Goal: Task Accomplishment & Management: Manage account settings

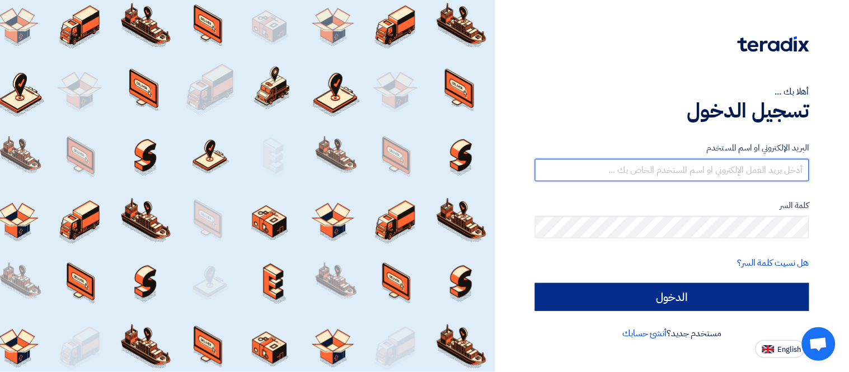
type input "michael.shaker@kayanegy.com"
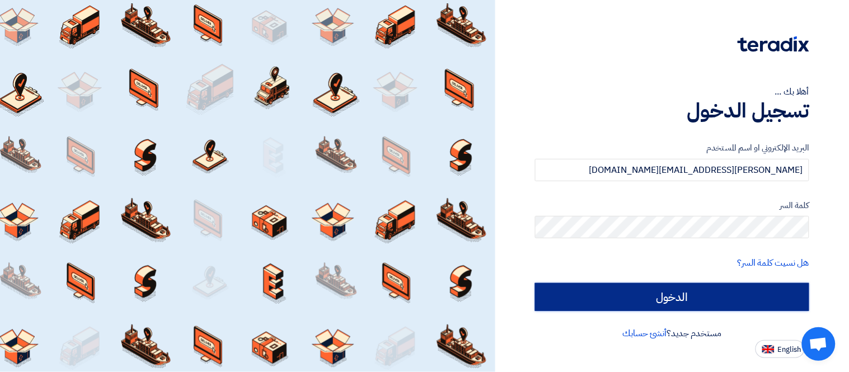
click at [726, 294] on input "الدخول" at bounding box center [672, 297] width 274 height 28
type input "Sign in"
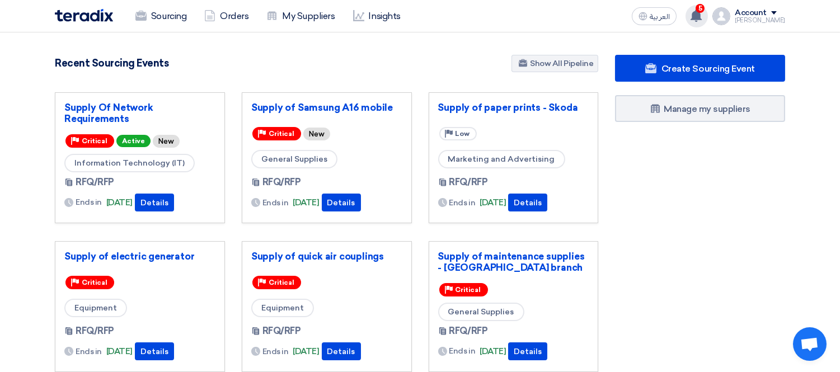
click at [702, 20] on icon at bounding box center [696, 16] width 12 height 12
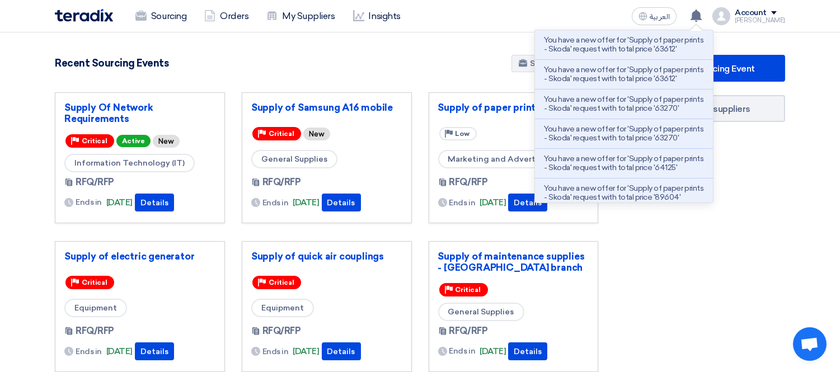
click at [672, 43] on p "You have a new offer for 'Supply of paper prints - Skoda' request with total pr…" at bounding box center [624, 45] width 160 height 18
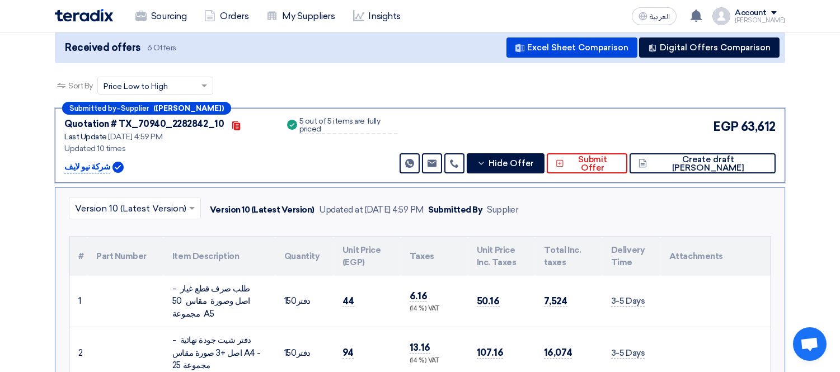
scroll to position [231, 0]
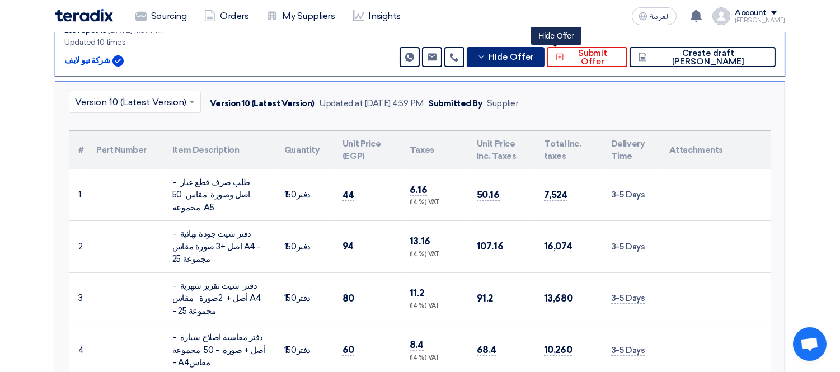
click at [544, 63] on button "Hide Offer" at bounding box center [506, 57] width 78 height 20
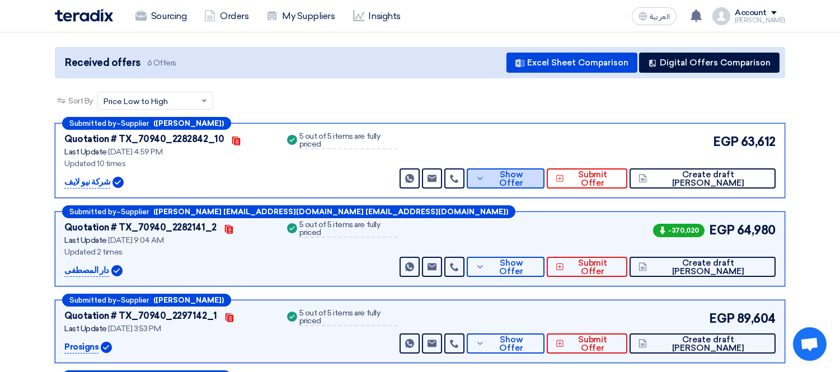
scroll to position [107, 0]
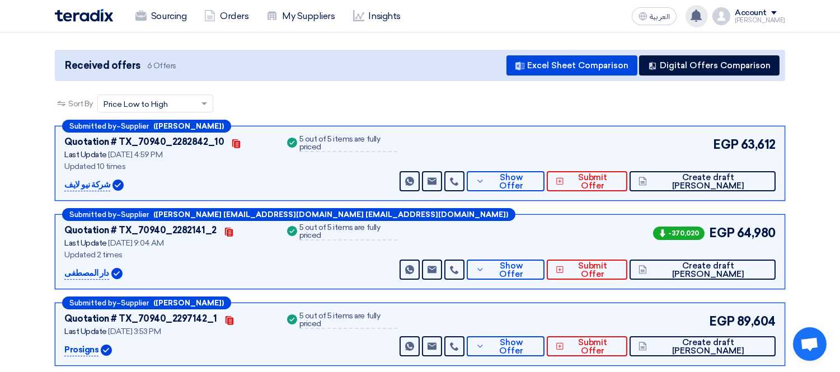
click at [702, 14] on icon at bounding box center [696, 16] width 12 height 12
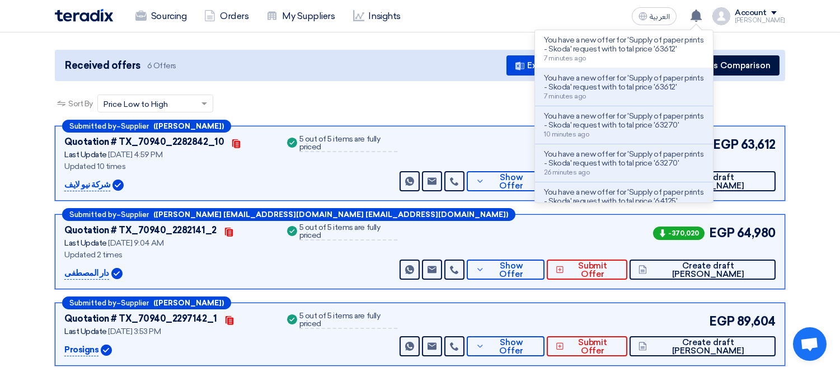
click at [700, 90] on p "You have a new offer for 'Supply of paper prints - Skoda' request with total pr…" at bounding box center [624, 83] width 160 height 18
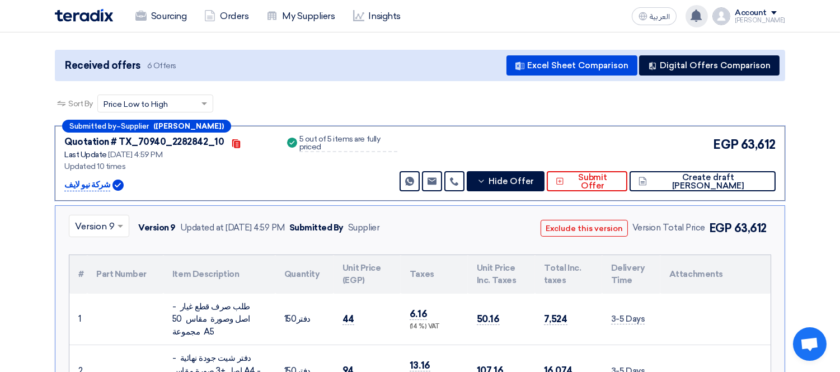
click at [702, 15] on use at bounding box center [696, 16] width 11 height 12
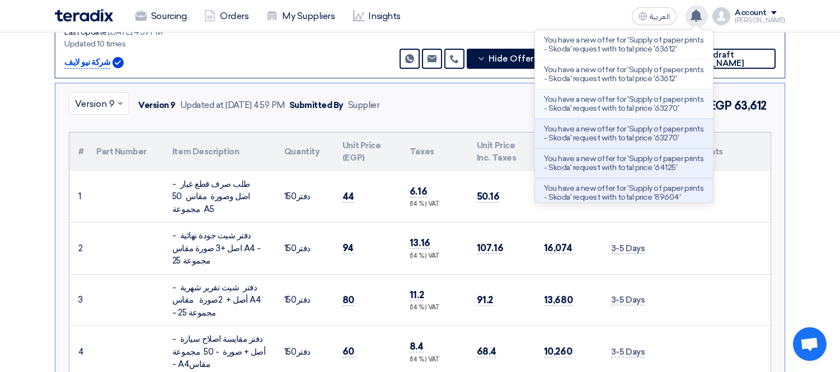
scroll to position [231, 0]
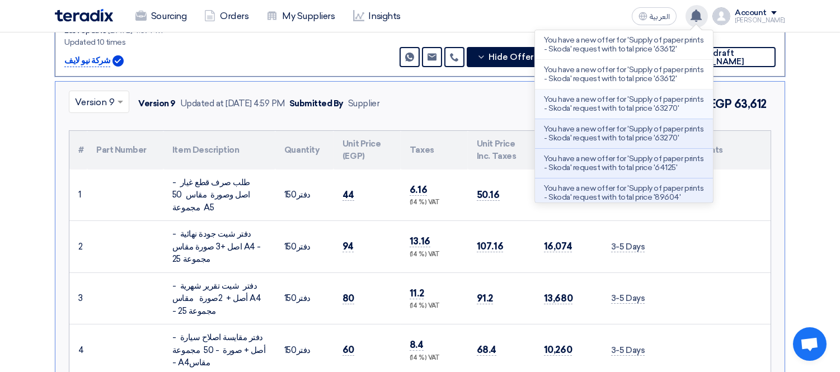
click at [675, 97] on p "You have a new offer for 'Supply of paper prints - Skoda' request with total pr…" at bounding box center [624, 104] width 160 height 18
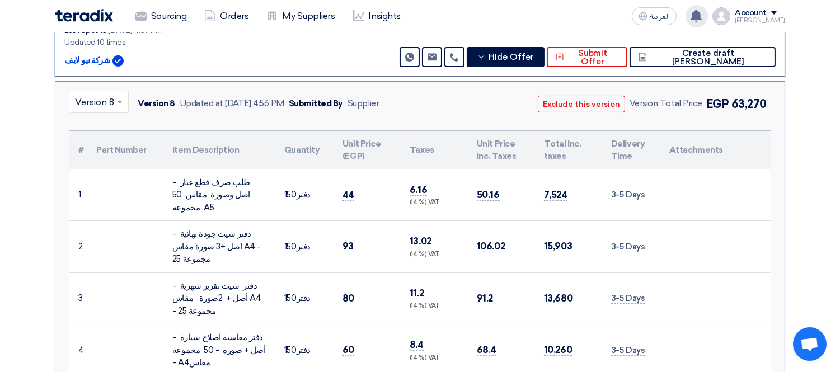
click at [702, 14] on use at bounding box center [696, 16] width 11 height 12
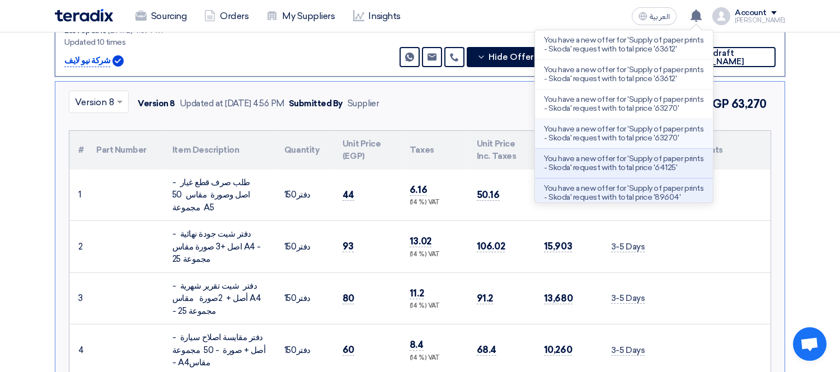
click at [668, 133] on p "You have a new offer for 'Supply of paper prints - Skoda' request with total pr…" at bounding box center [624, 134] width 160 height 18
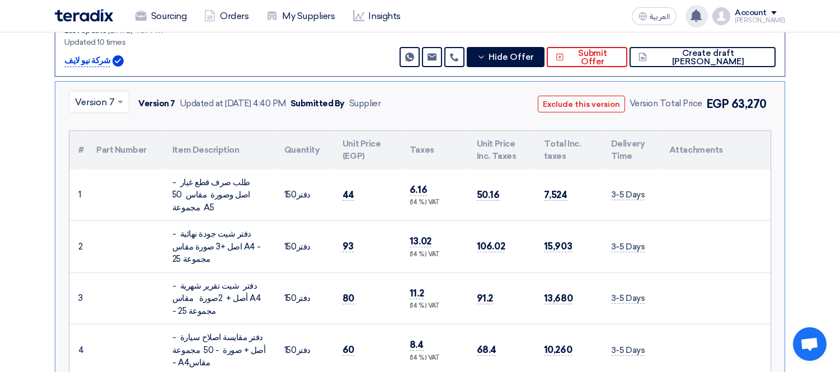
drag, startPoint x: 701, startPoint y: 9, endPoint x: 695, endPoint y: 93, distance: 84.7
click at [701, 10] on icon at bounding box center [696, 16] width 12 height 12
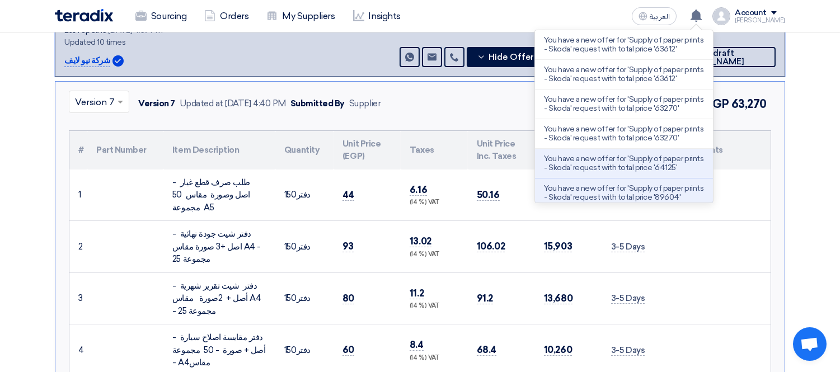
click at [670, 166] on p "You have a new offer for 'Supply of paper prints - Skoda' request with total pr…" at bounding box center [624, 163] width 160 height 18
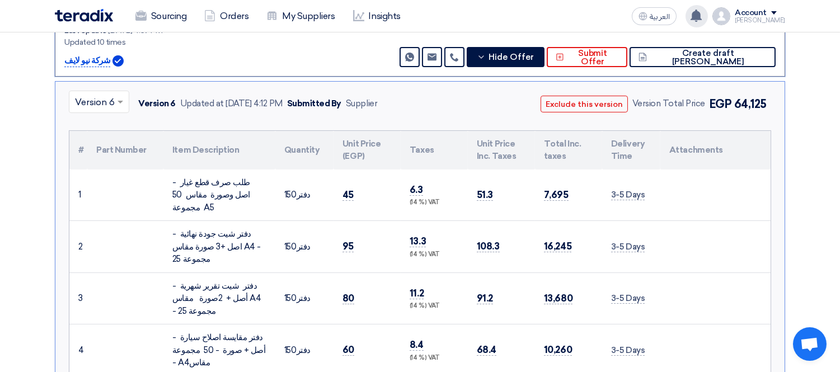
click at [702, 14] on use at bounding box center [696, 16] width 11 height 12
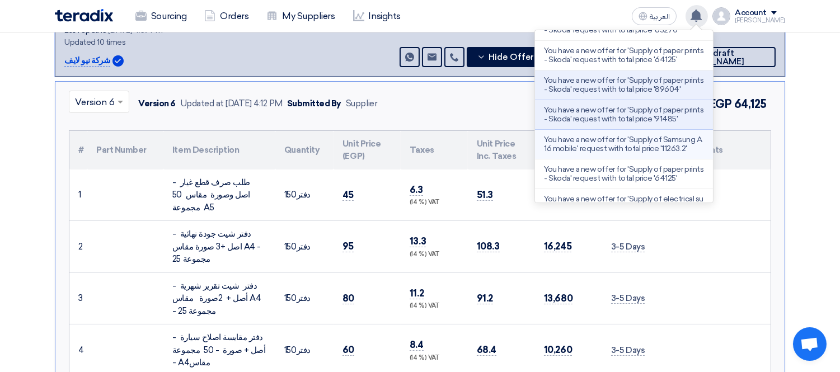
scroll to position [124, 0]
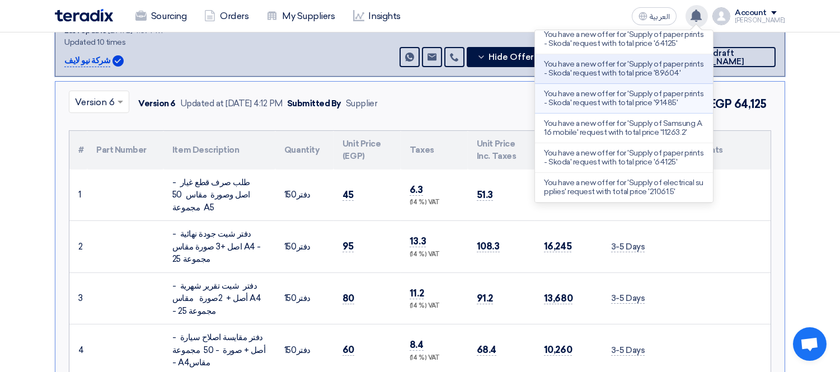
click at [668, 92] on p "You have a new offer for 'Supply of paper prints - Skoda' request with total pr…" at bounding box center [624, 99] width 160 height 18
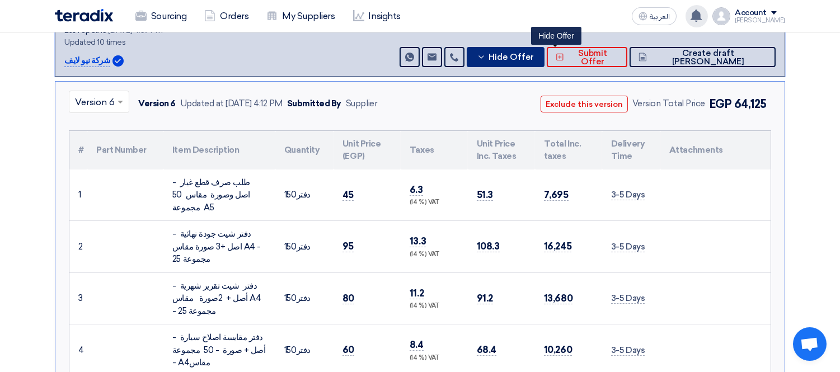
drag, startPoint x: 576, startPoint y: 59, endPoint x: 574, endPoint y: 64, distance: 6.3
click at [534, 58] on span "Hide Offer" at bounding box center [511, 57] width 45 height 8
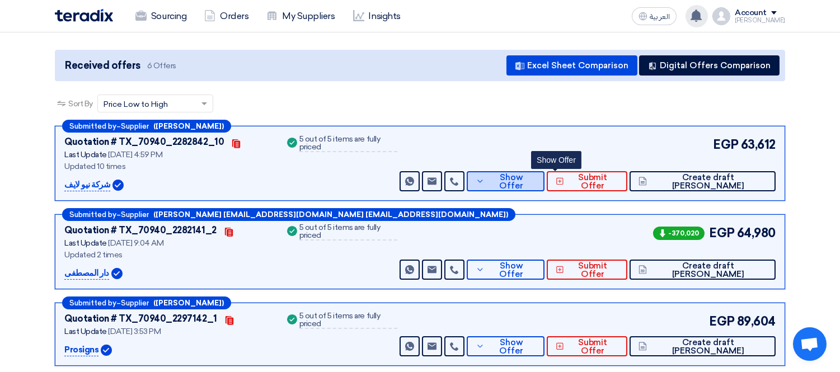
scroll to position [169, 0]
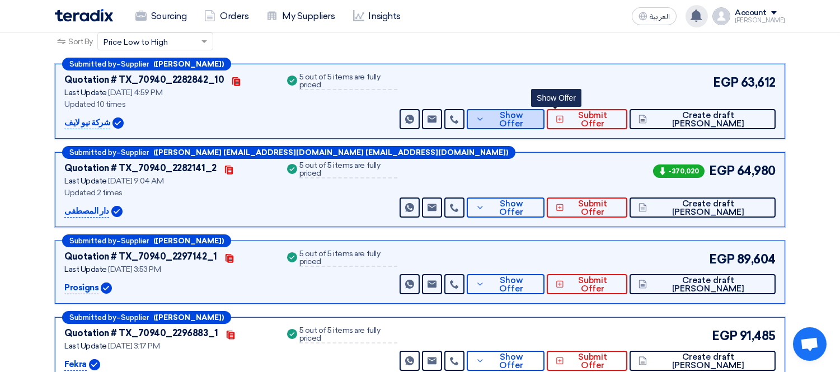
click at [536, 114] on span "Show Offer" at bounding box center [511, 119] width 49 height 17
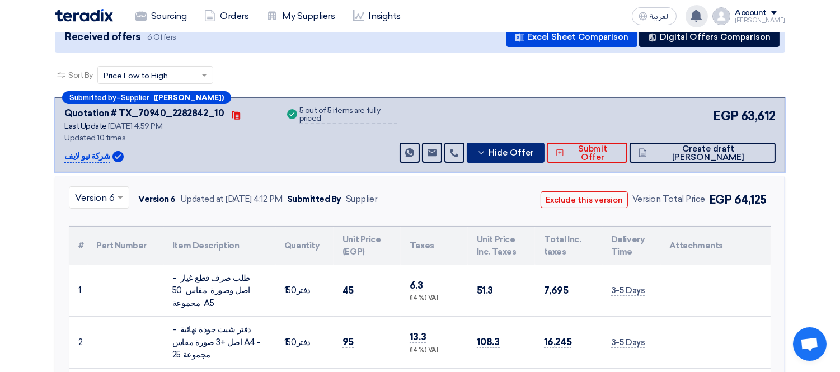
scroll to position [107, 0]
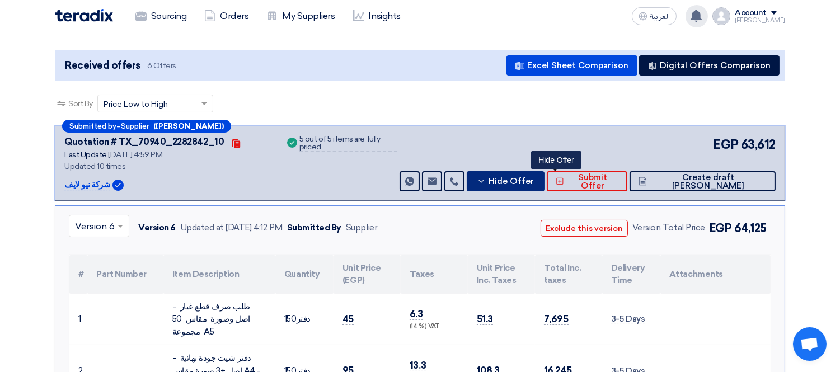
click at [534, 180] on span "Hide Offer" at bounding box center [511, 181] width 45 height 8
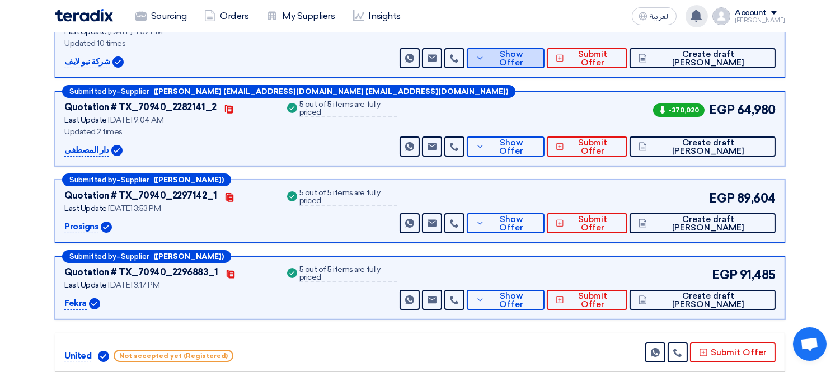
scroll to position [231, 0]
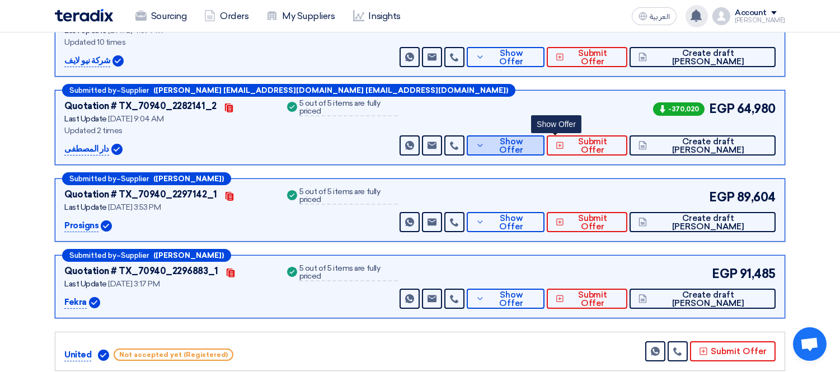
click at [536, 141] on span "Show Offer" at bounding box center [511, 146] width 49 height 17
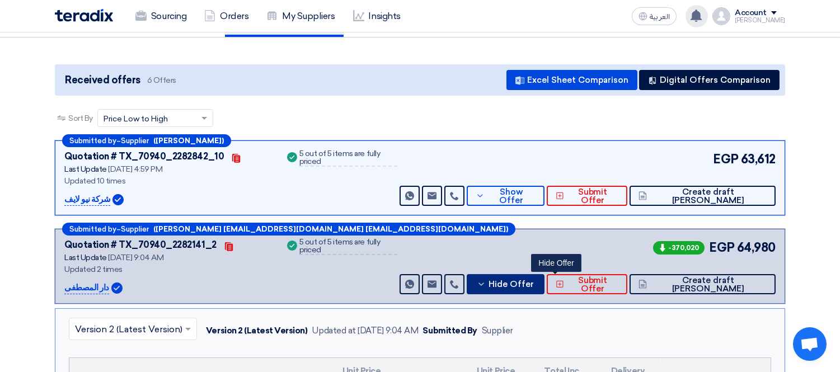
scroll to position [124, 0]
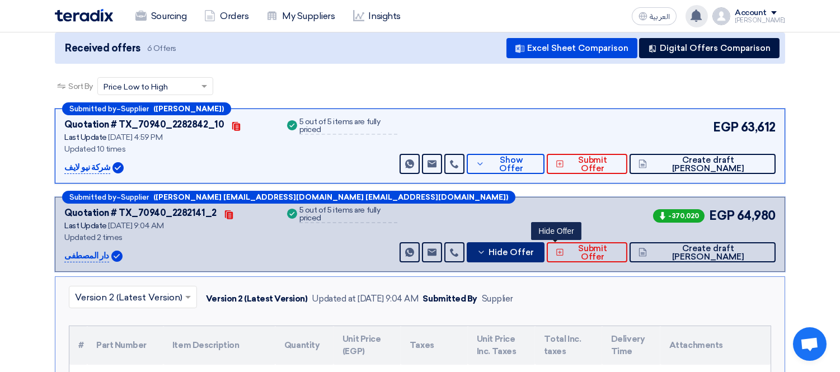
click at [534, 252] on span "Hide Offer" at bounding box center [511, 252] width 45 height 8
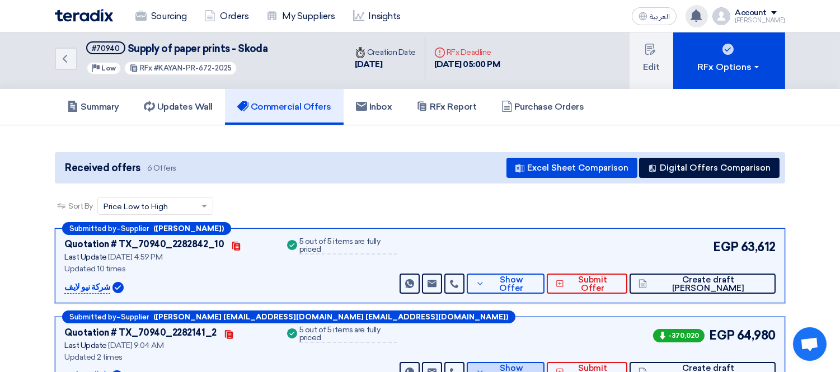
scroll to position [0, 0]
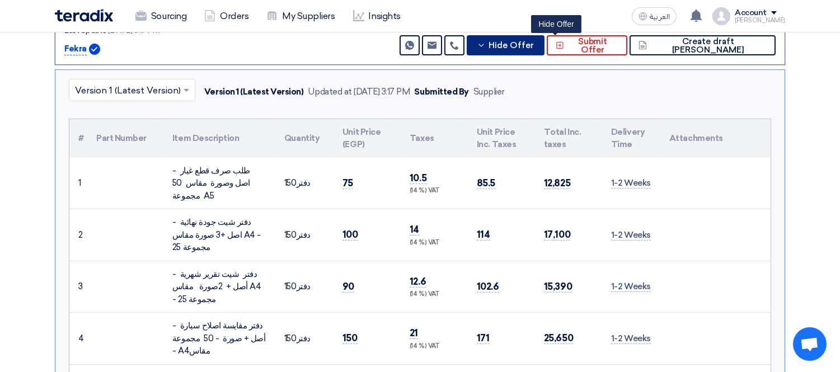
click at [534, 41] on span "Hide Offer" at bounding box center [511, 45] width 45 height 8
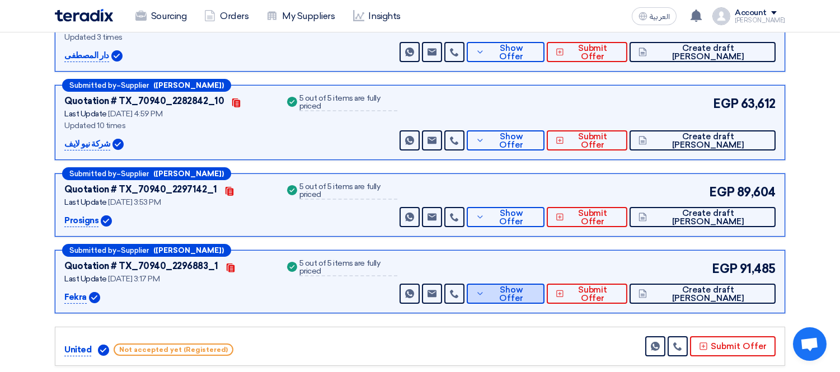
scroll to position [174, 0]
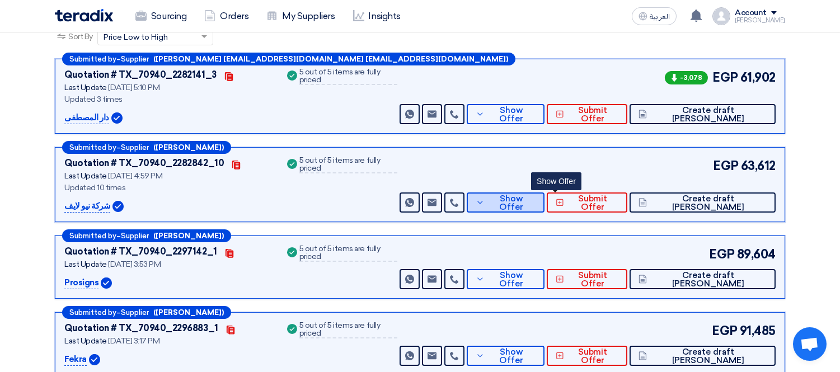
click at [536, 201] on span "Show Offer" at bounding box center [511, 203] width 49 height 17
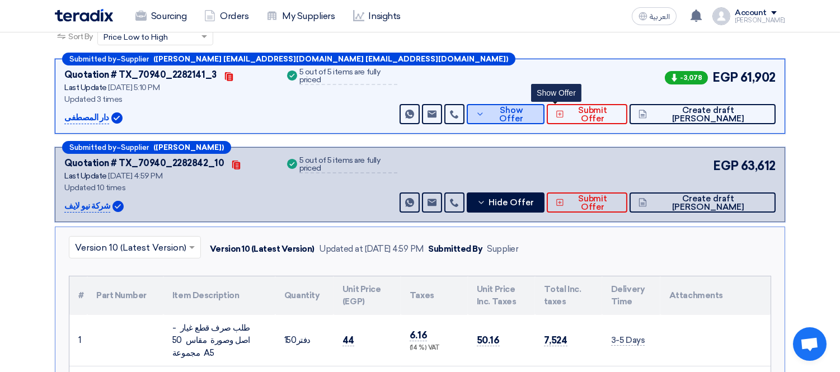
click at [536, 114] on span "Show Offer" at bounding box center [511, 114] width 49 height 17
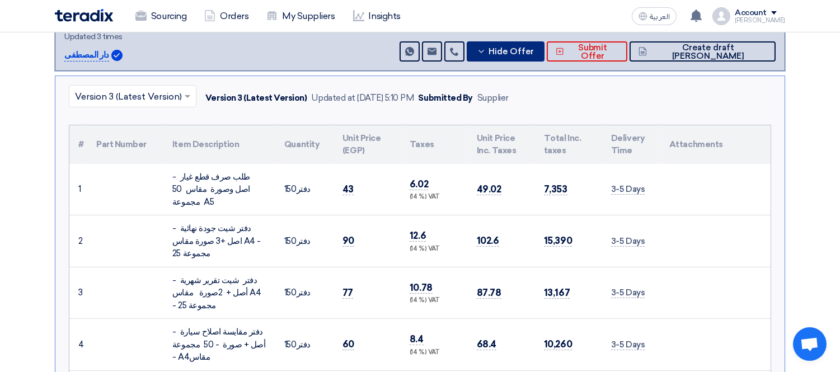
scroll to position [236, 0]
click at [534, 52] on span "Hide Offer" at bounding box center [511, 52] width 45 height 8
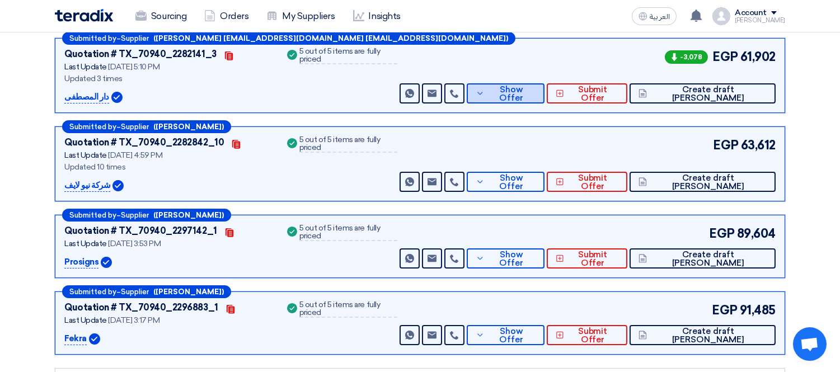
scroll to position [174, 0]
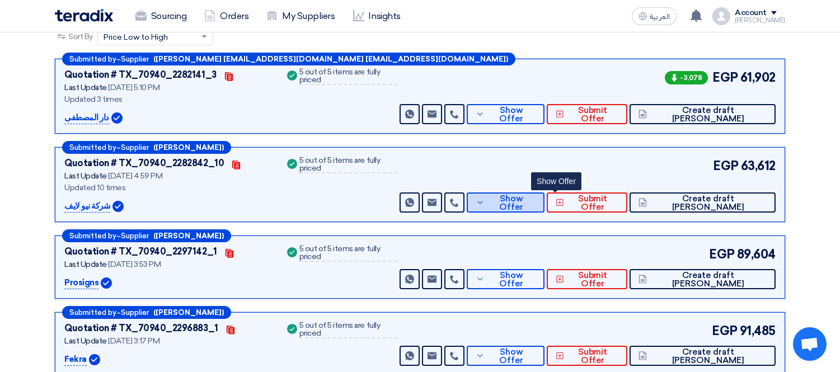
click at [544, 192] on button "Show Offer" at bounding box center [506, 202] width 78 height 20
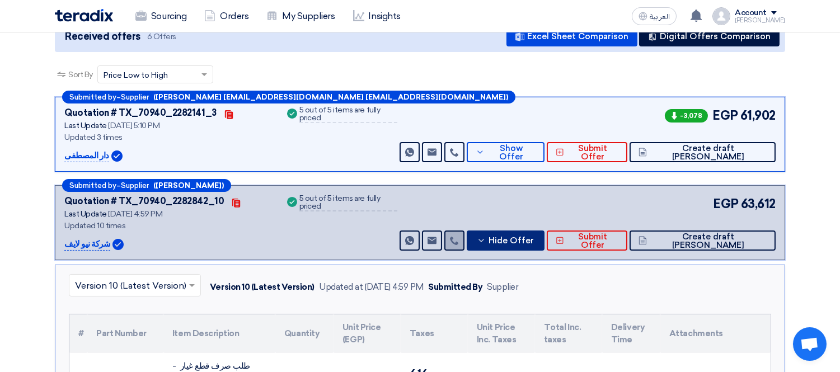
scroll to position [112, 0]
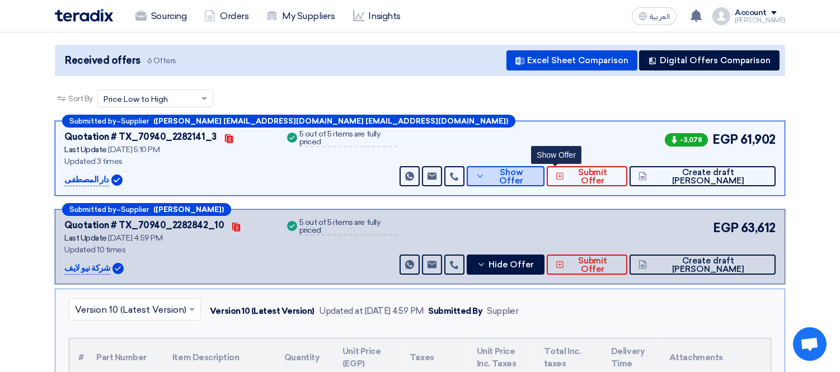
click at [485, 172] on icon at bounding box center [480, 176] width 9 height 9
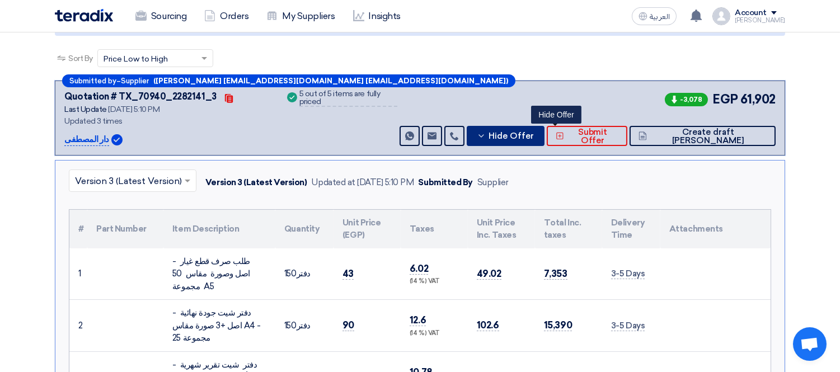
scroll to position [174, 0]
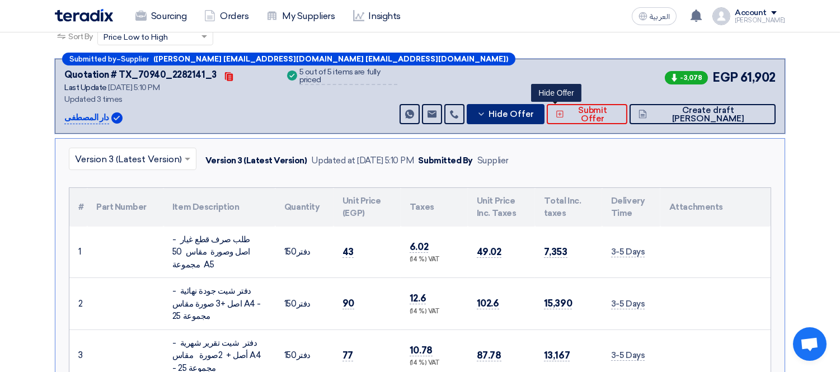
click at [534, 113] on span "Hide Offer" at bounding box center [511, 114] width 45 height 8
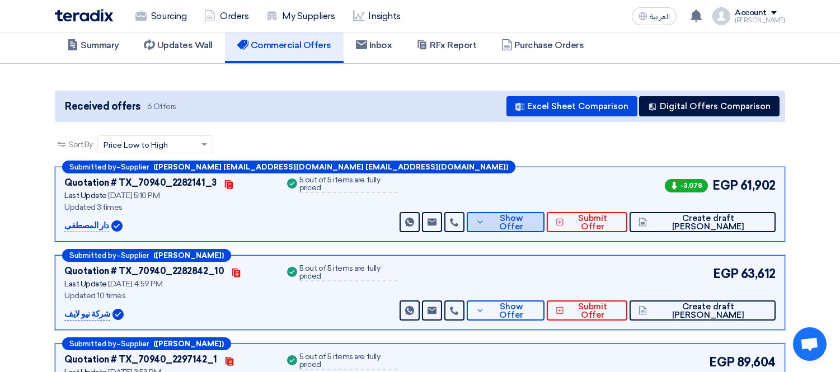
scroll to position [0, 0]
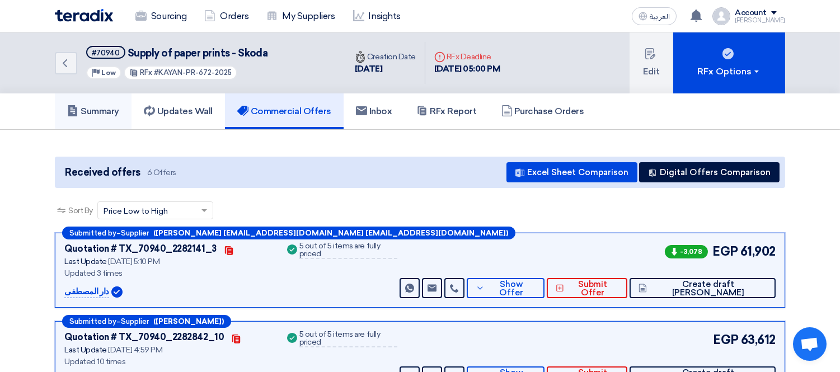
click at [104, 107] on h5 "Summary" at bounding box center [93, 111] width 52 height 11
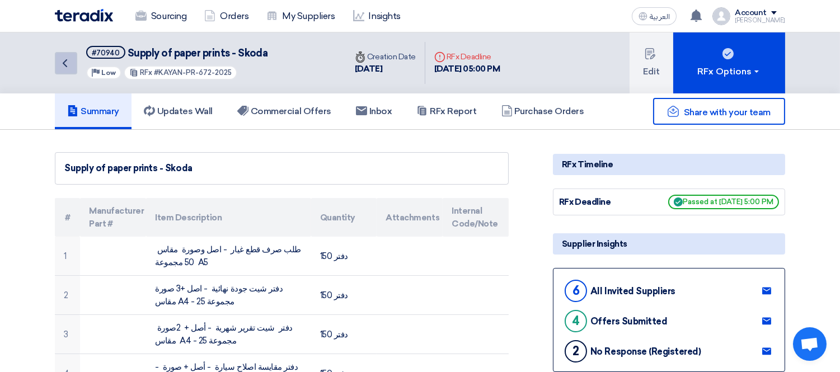
click at [67, 57] on icon "Back" at bounding box center [64, 63] width 13 height 13
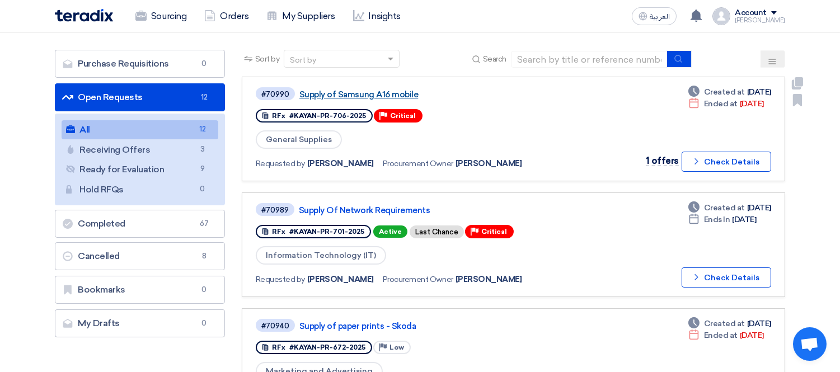
scroll to position [62, 0]
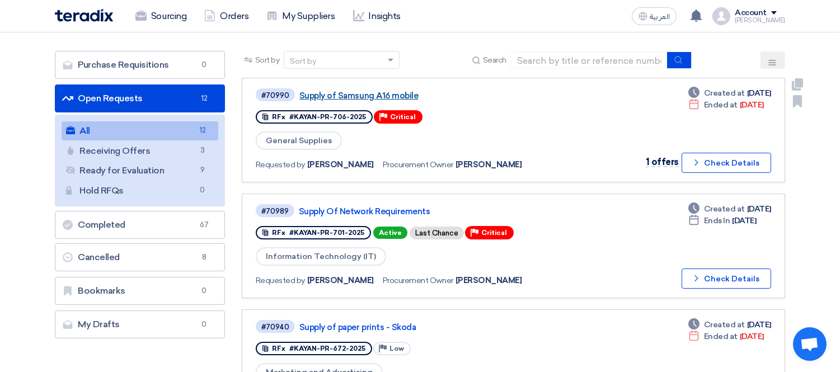
click at [359, 91] on link "Supply of Samsung A16 mobile" at bounding box center [439, 96] width 280 height 10
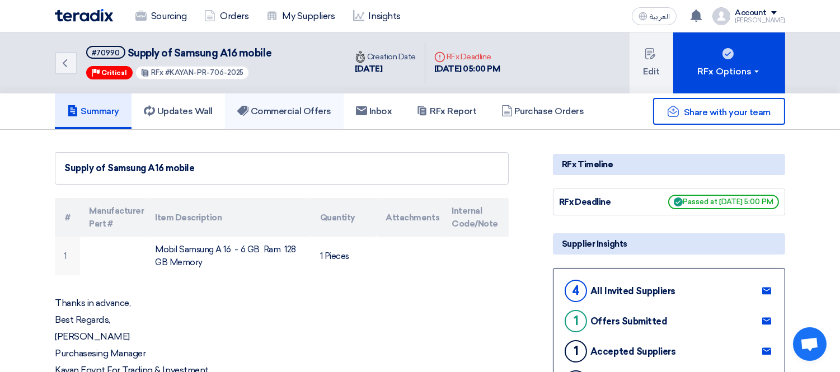
click at [312, 118] on link "Commercial Offers" at bounding box center [284, 111] width 119 height 36
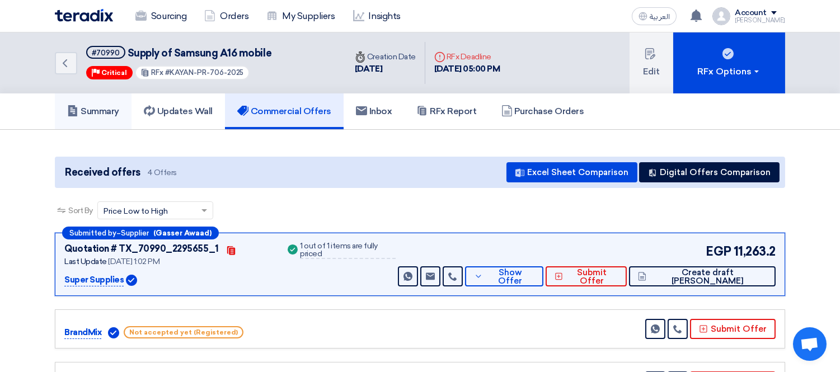
click at [116, 109] on h5 "Summary" at bounding box center [93, 111] width 52 height 11
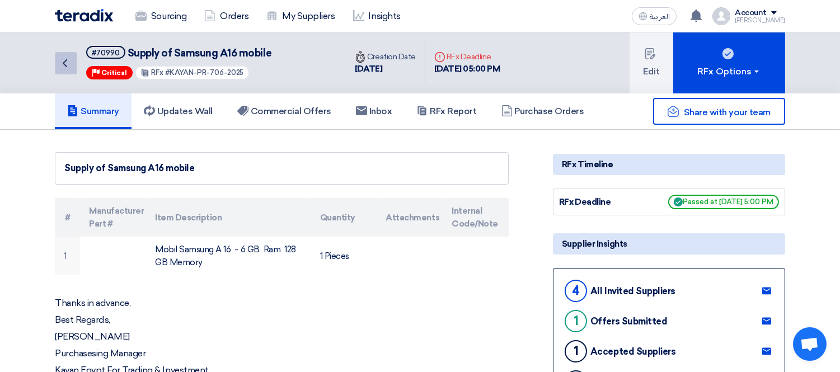
click at [60, 57] on icon "Back" at bounding box center [64, 63] width 13 height 13
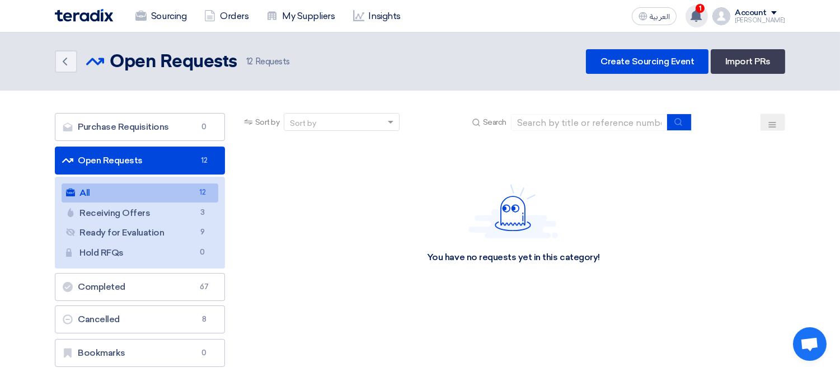
click at [705, 7] on span "1" at bounding box center [700, 8] width 9 height 9
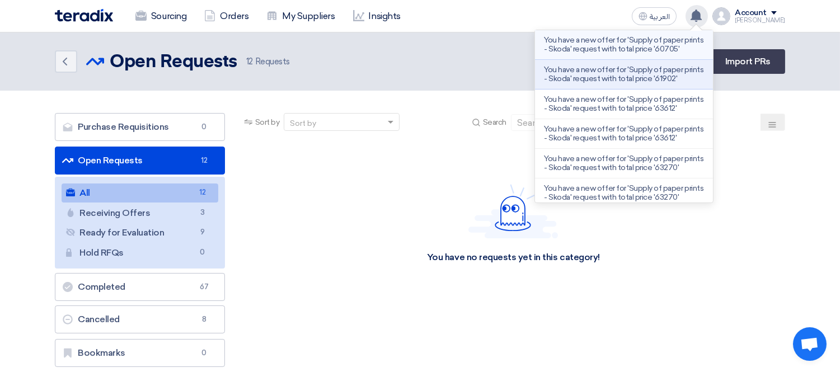
click at [682, 42] on p "You have a new offer for 'Supply of paper prints - Skoda' request with total pr…" at bounding box center [624, 45] width 160 height 18
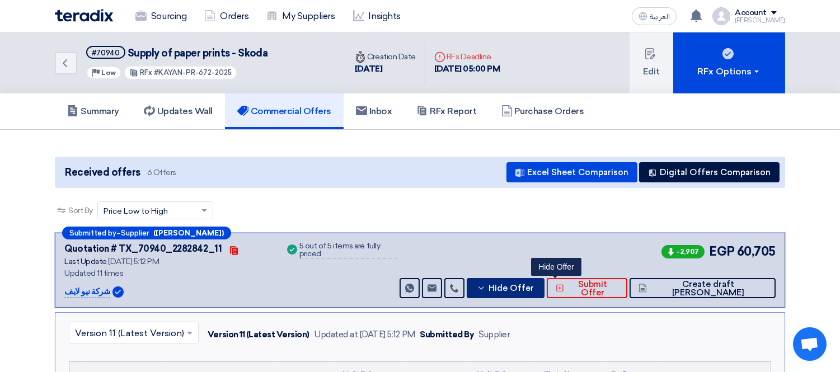
click at [534, 284] on span "Hide Offer" at bounding box center [511, 288] width 45 height 8
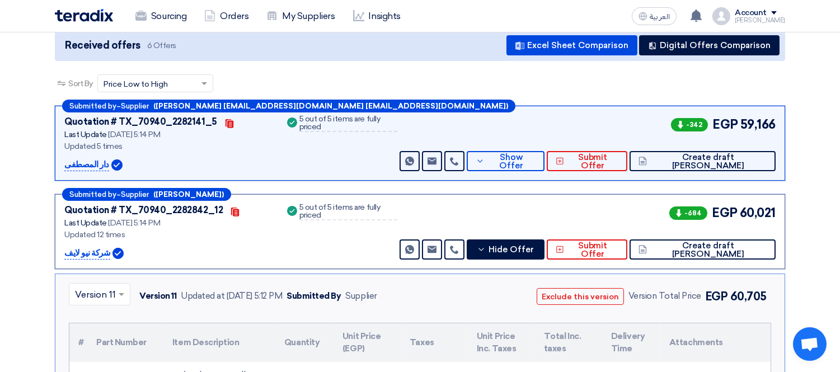
scroll to position [320, 0]
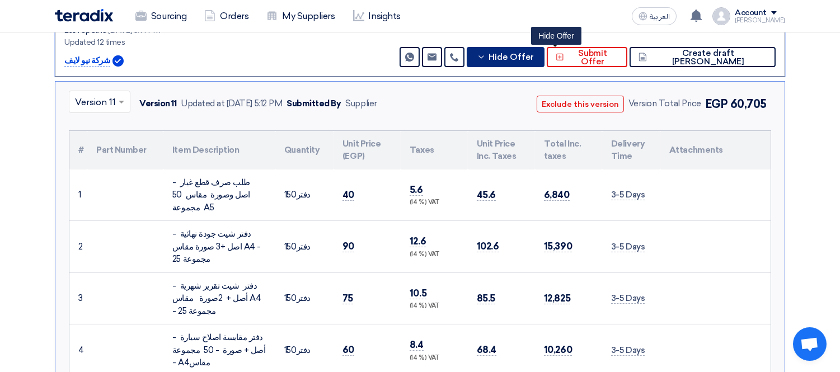
click at [544, 62] on button "Hide Offer" at bounding box center [506, 57] width 78 height 20
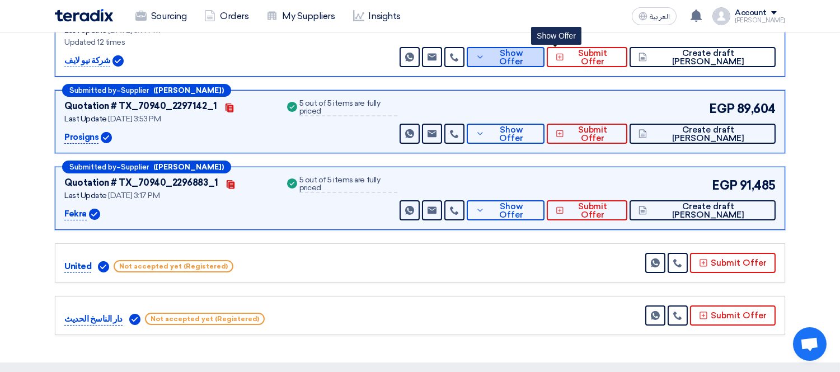
click at [536, 57] on span "Show Offer" at bounding box center [511, 57] width 49 height 17
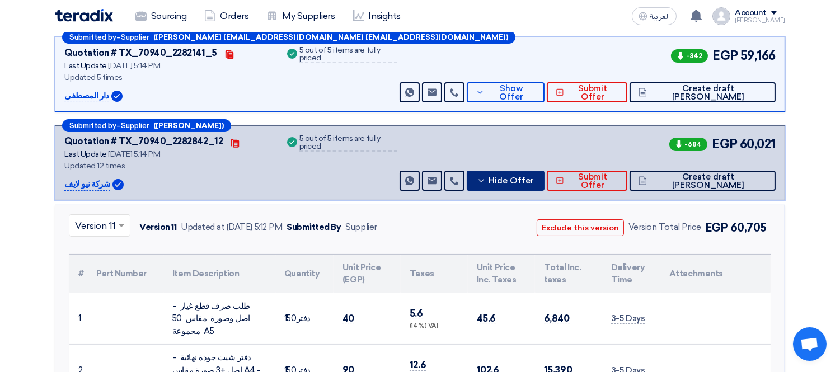
scroll to position [195, 0]
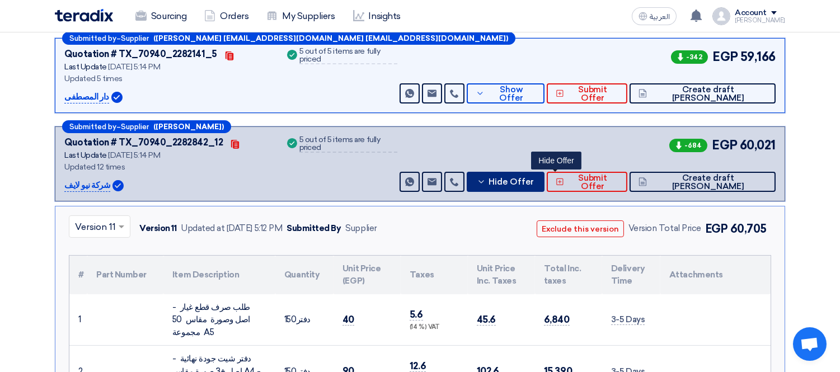
click at [534, 178] on span "Hide Offer" at bounding box center [511, 182] width 45 height 8
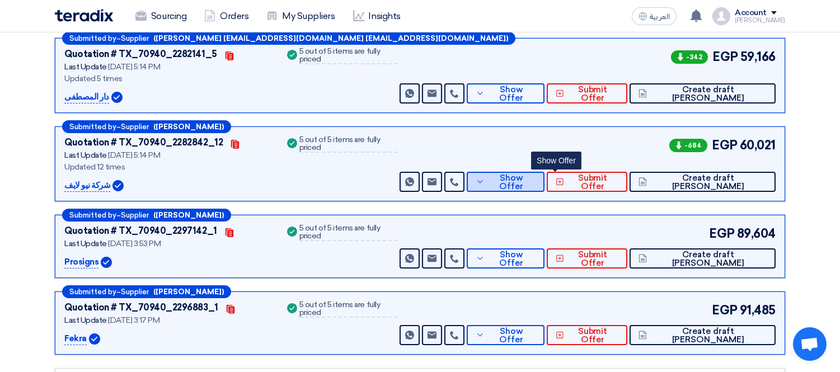
click at [536, 179] on span "Show Offer" at bounding box center [511, 182] width 49 height 17
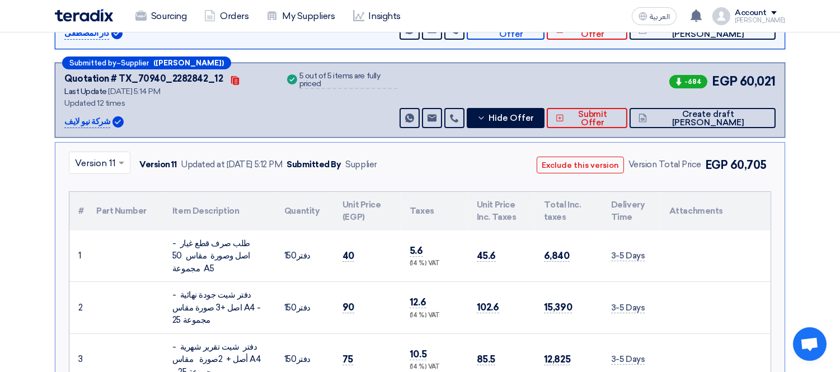
scroll to position [257, 0]
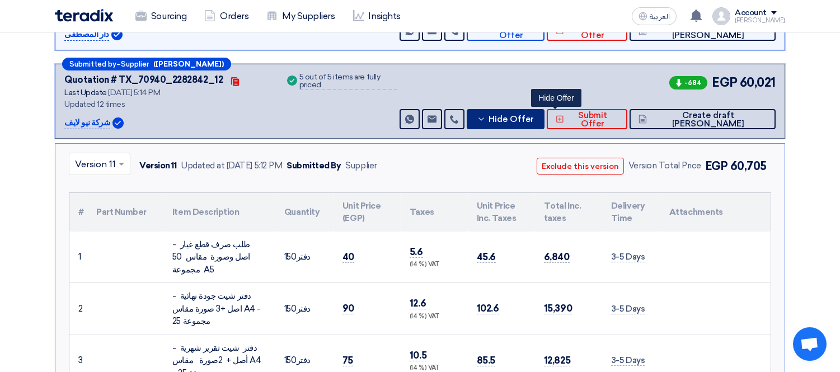
click at [534, 119] on span "Hide Offer" at bounding box center [511, 119] width 45 height 8
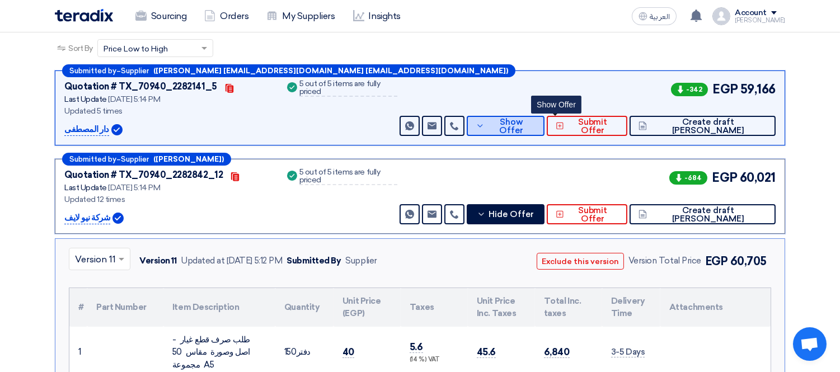
scroll to position [71, 0]
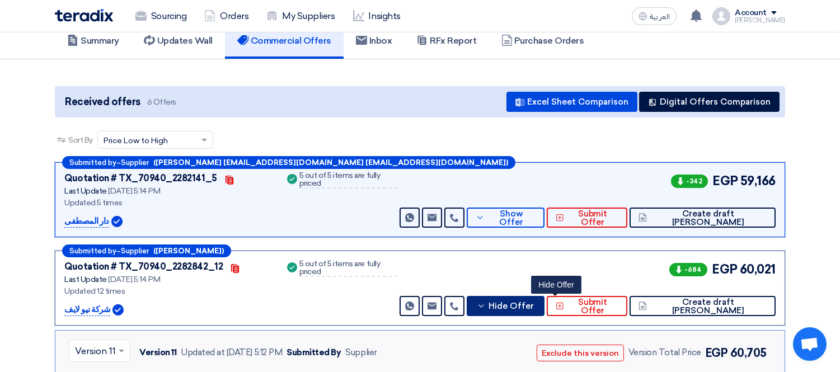
click at [544, 298] on button "Hide Offer" at bounding box center [506, 306] width 78 height 20
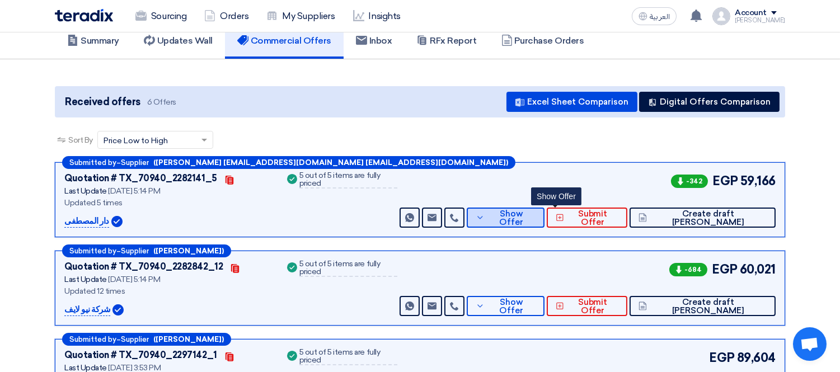
click at [536, 217] on span "Show Offer" at bounding box center [511, 218] width 49 height 17
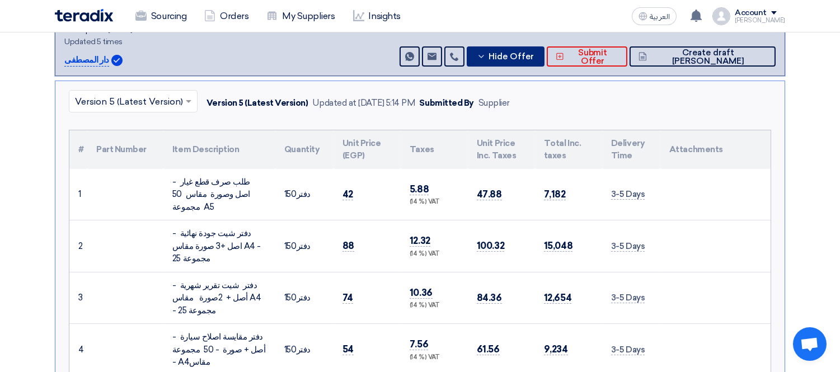
scroll to position [195, 0]
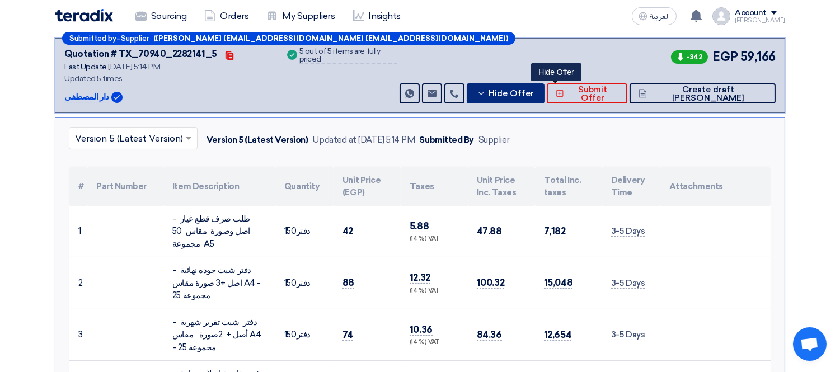
click at [534, 92] on span "Hide Offer" at bounding box center [511, 94] width 45 height 8
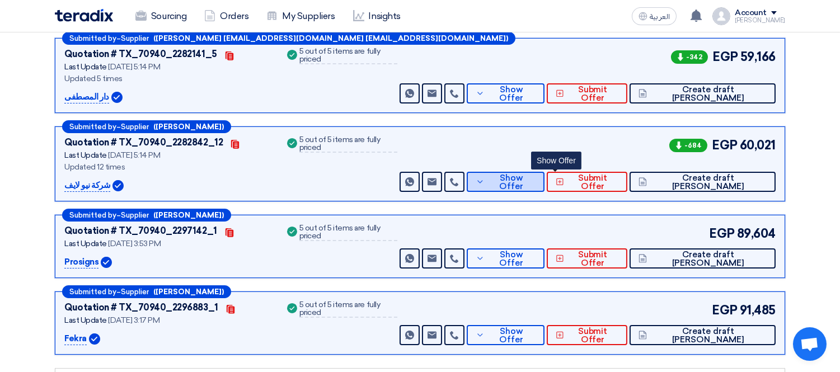
click at [536, 177] on span "Show Offer" at bounding box center [511, 182] width 49 height 17
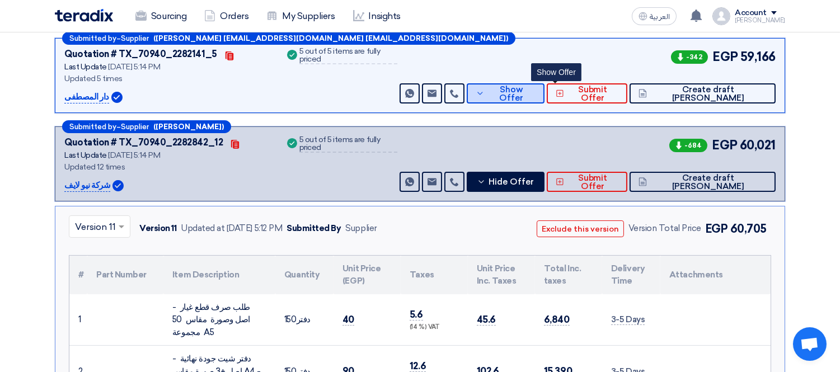
click at [536, 91] on span "Show Offer" at bounding box center [511, 94] width 49 height 17
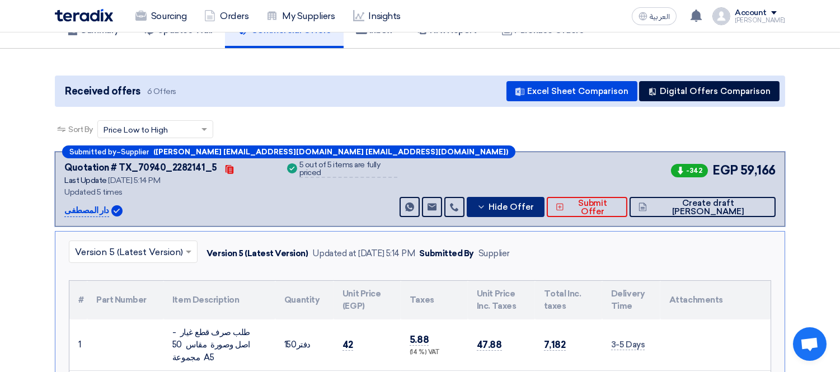
scroll to position [71, 0]
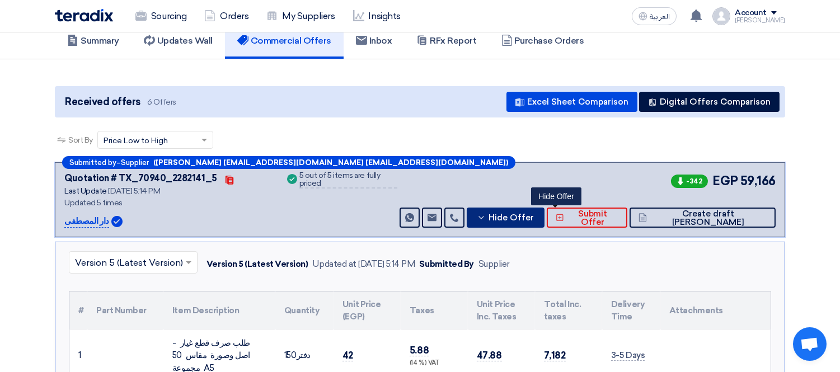
click at [534, 215] on span "Hide Offer" at bounding box center [511, 218] width 45 height 8
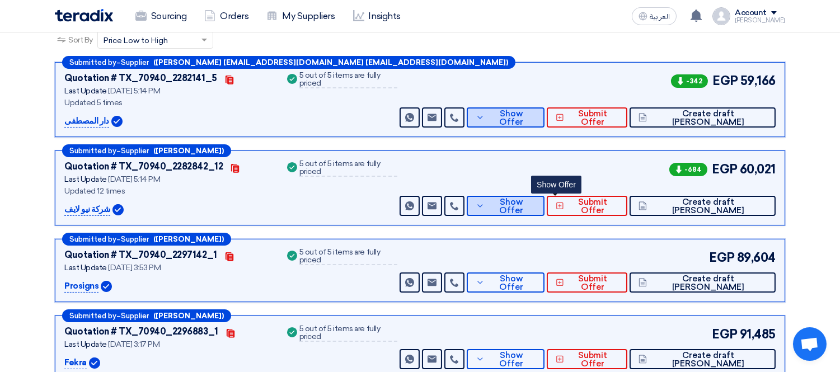
scroll to position [195, 0]
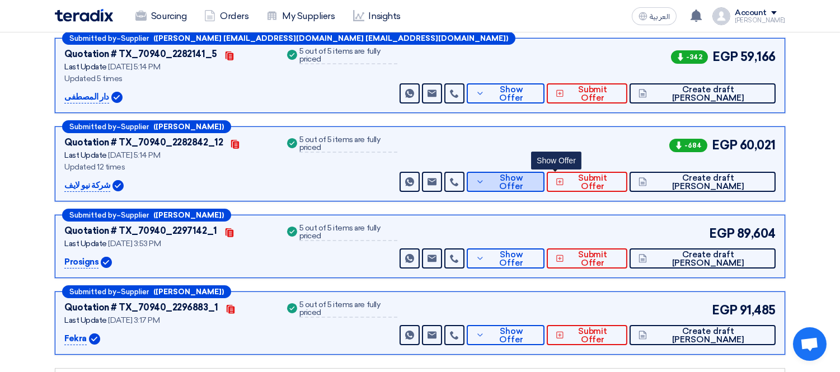
click at [536, 182] on span "Show Offer" at bounding box center [511, 182] width 49 height 17
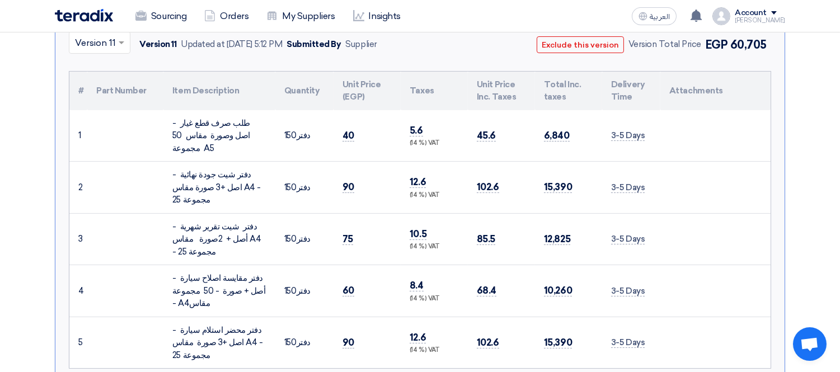
scroll to position [257, 0]
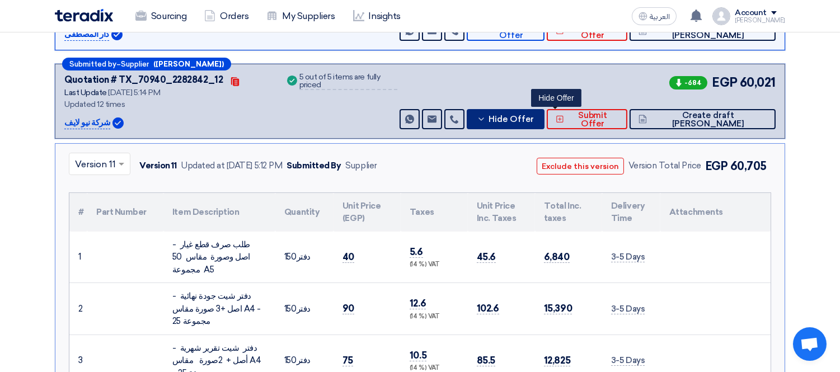
click at [534, 115] on span "Hide Offer" at bounding box center [511, 119] width 45 height 8
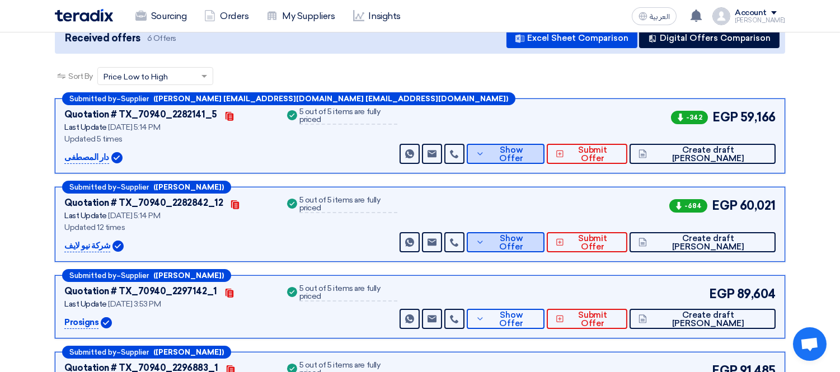
scroll to position [133, 0]
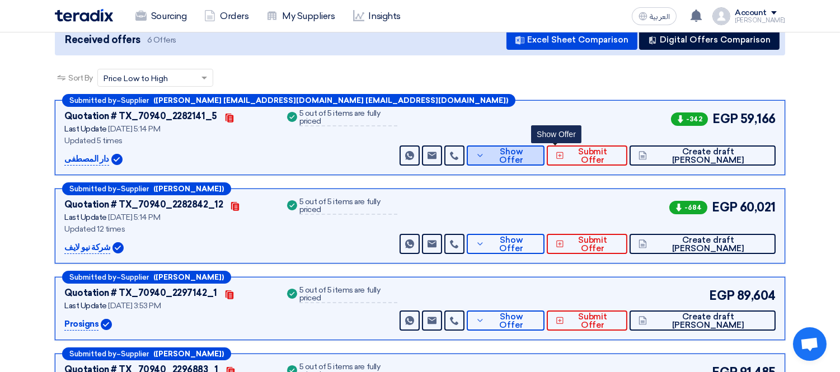
click at [536, 156] on span "Show Offer" at bounding box center [511, 156] width 49 height 17
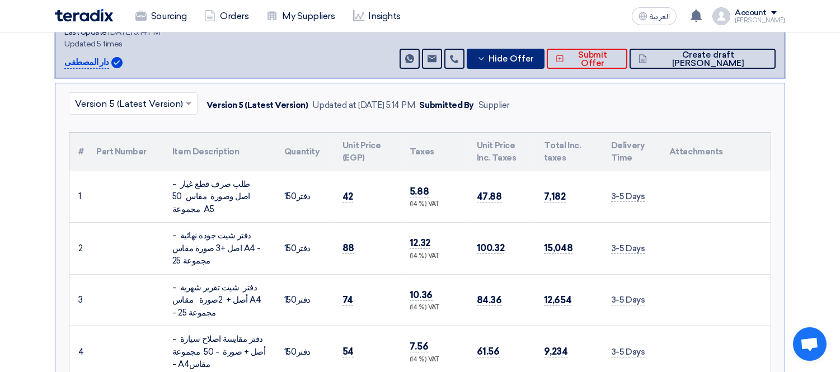
scroll to position [195, 0]
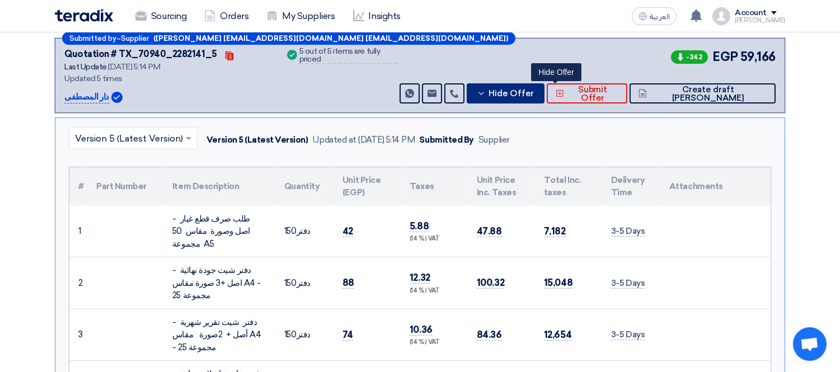
click at [544, 84] on button "Hide Offer" at bounding box center [506, 93] width 78 height 20
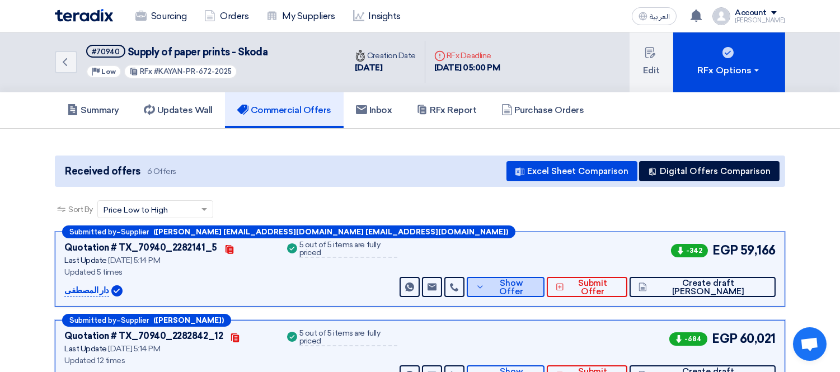
scroll to position [0, 0]
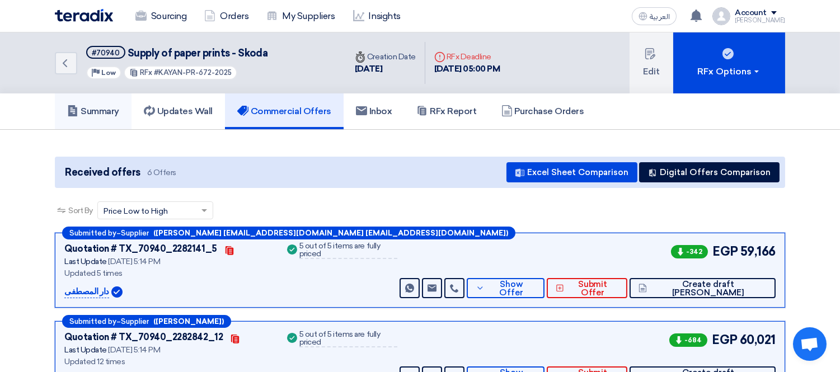
click at [97, 106] on h5 "Summary" at bounding box center [93, 111] width 52 height 11
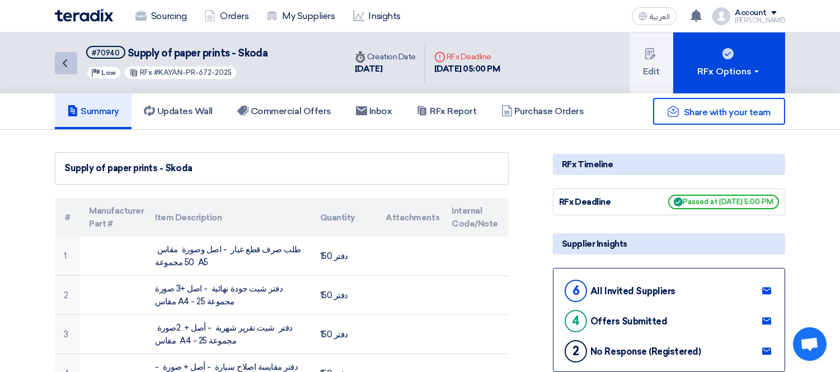
click at [65, 59] on use at bounding box center [65, 63] width 4 height 8
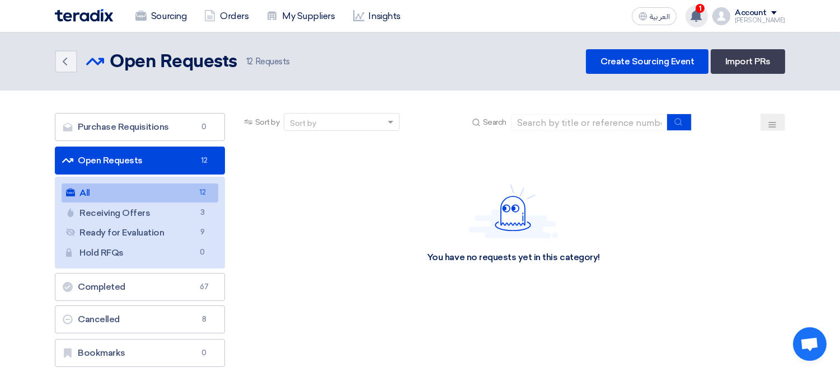
click at [702, 13] on icon at bounding box center [696, 16] width 12 height 12
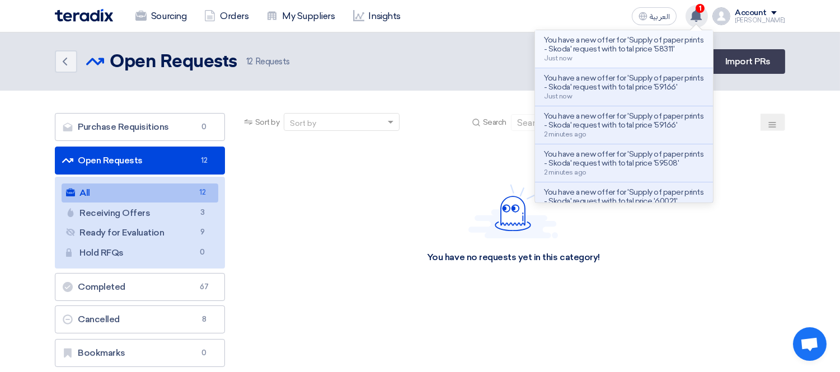
click at [681, 55] on div "You have a new offer for 'Supply of paper prints - Skoda' request with total pr…" at bounding box center [624, 49] width 160 height 26
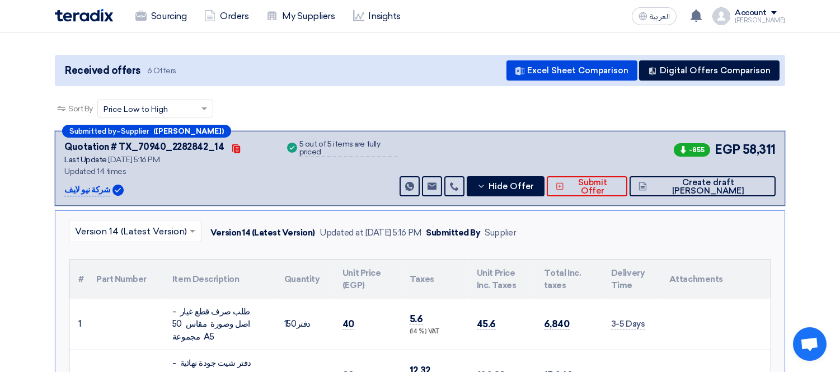
scroll to position [231, 0]
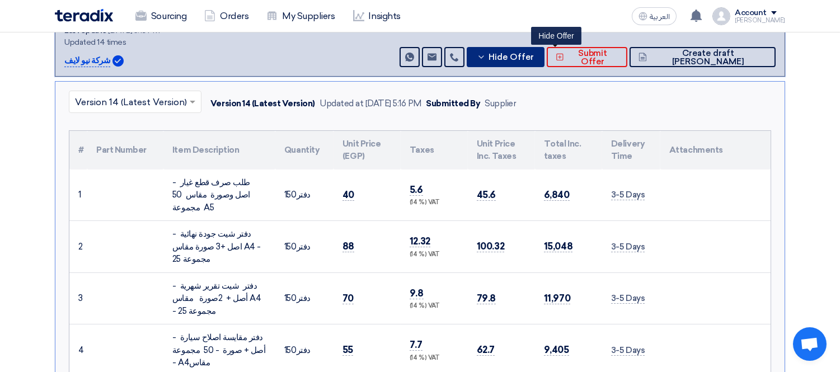
click at [534, 58] on span "Hide Offer" at bounding box center [511, 57] width 45 height 8
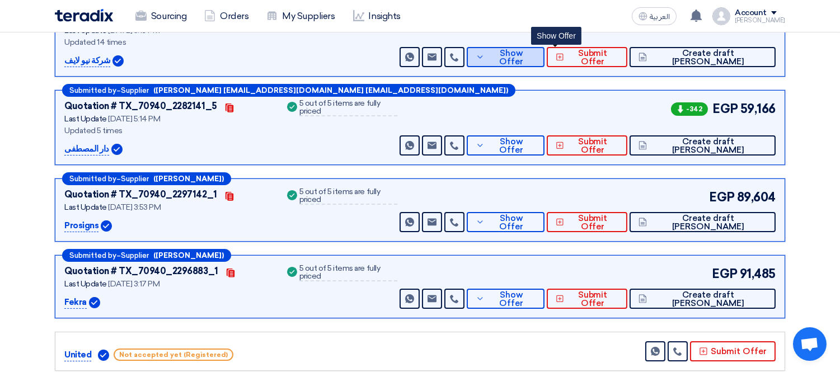
scroll to position [169, 0]
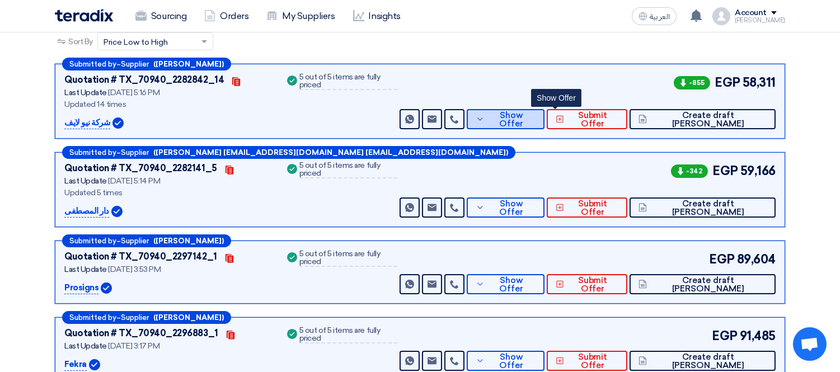
click at [544, 124] on button "Show Offer" at bounding box center [506, 119] width 78 height 20
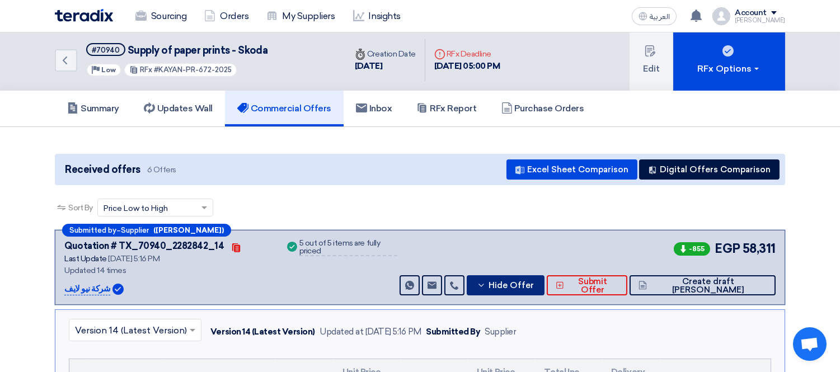
scroll to position [0, 0]
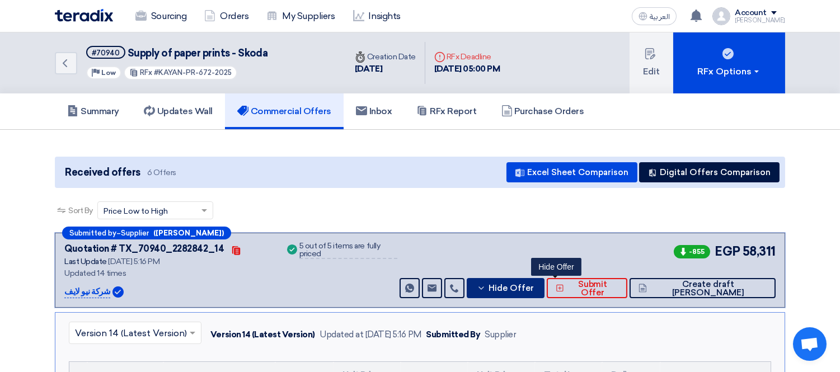
click at [534, 288] on span "Hide Offer" at bounding box center [511, 288] width 45 height 8
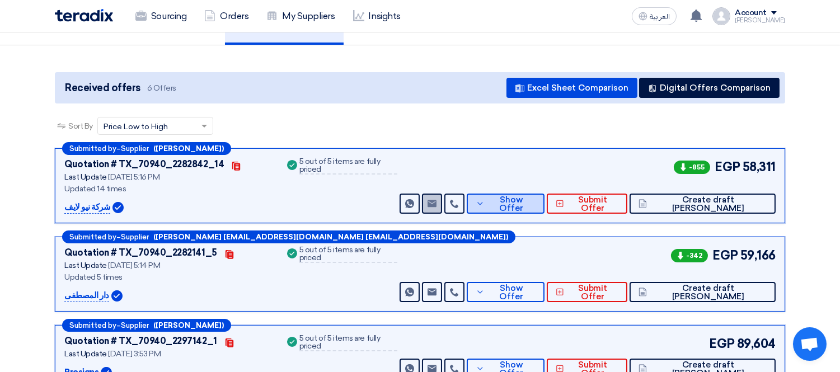
scroll to position [124, 0]
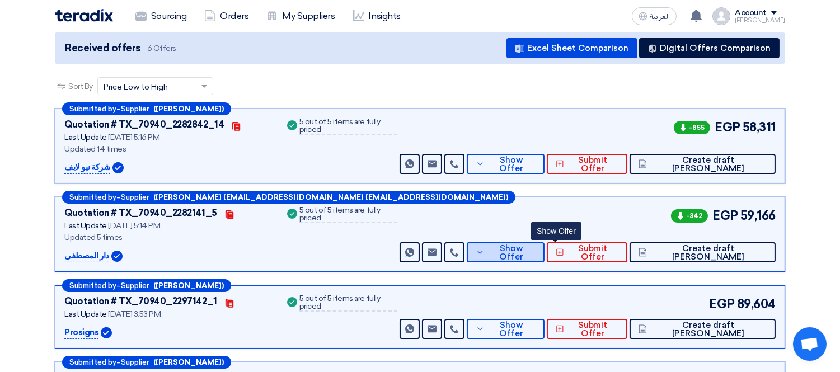
click at [538, 247] on button "Show Offer" at bounding box center [506, 252] width 78 height 20
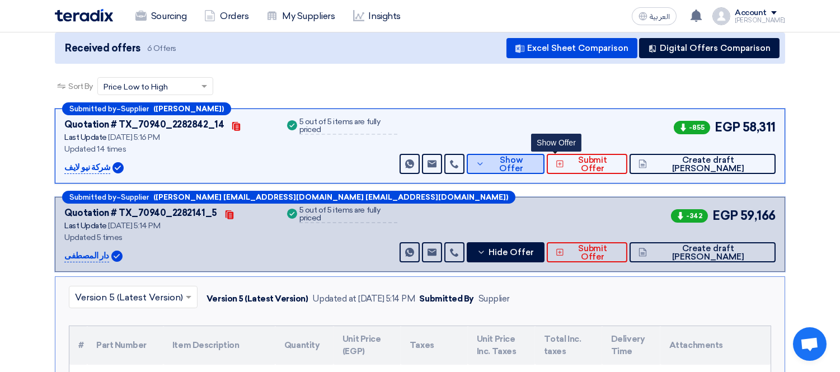
click at [536, 164] on span "Show Offer" at bounding box center [511, 164] width 49 height 17
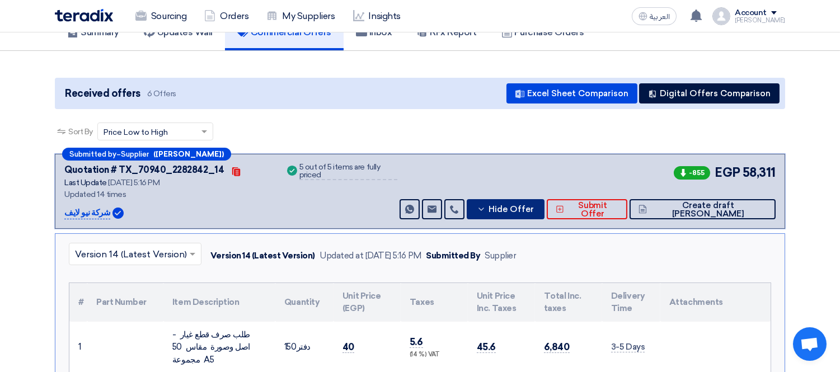
scroll to position [62, 0]
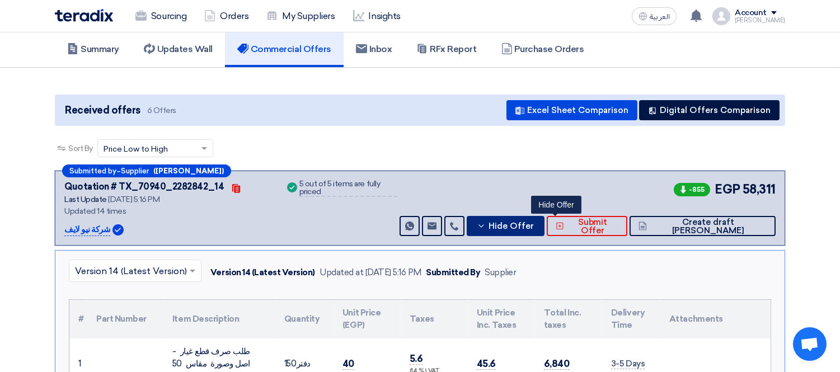
click at [544, 229] on button "Hide Offer" at bounding box center [506, 226] width 78 height 20
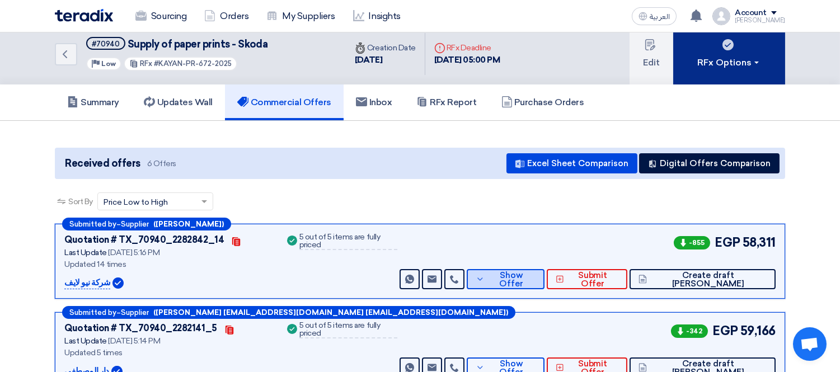
scroll to position [0, 0]
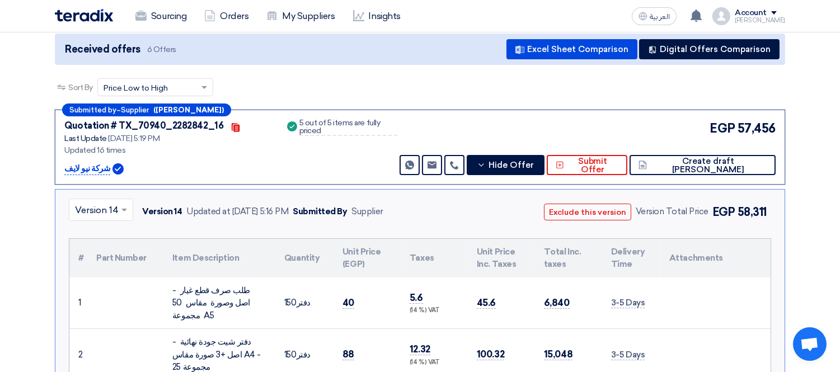
scroll to position [231, 0]
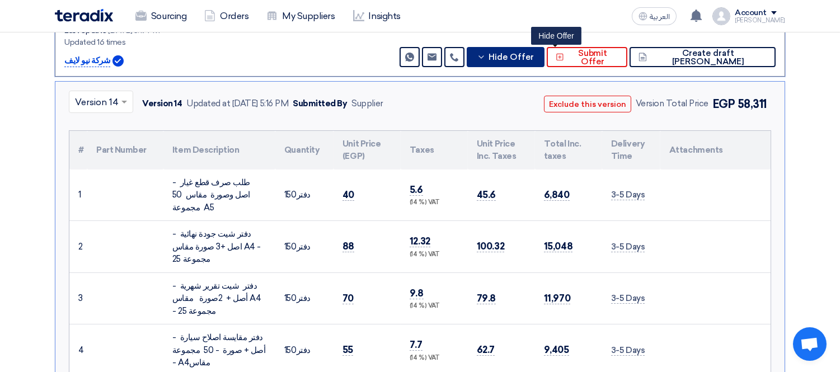
click at [534, 59] on span "Hide Offer" at bounding box center [511, 57] width 45 height 8
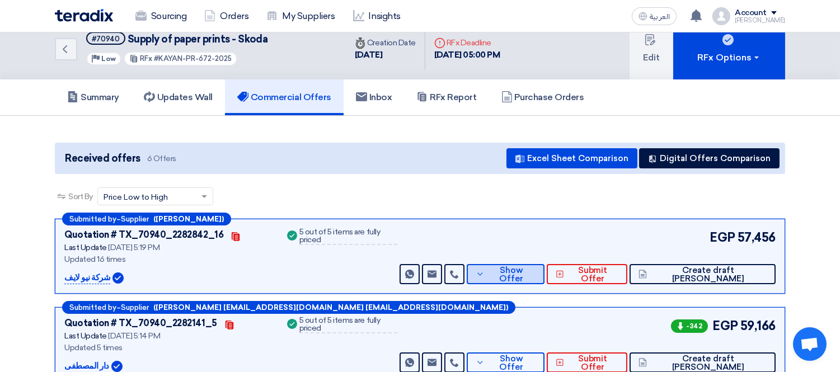
scroll to position [0, 0]
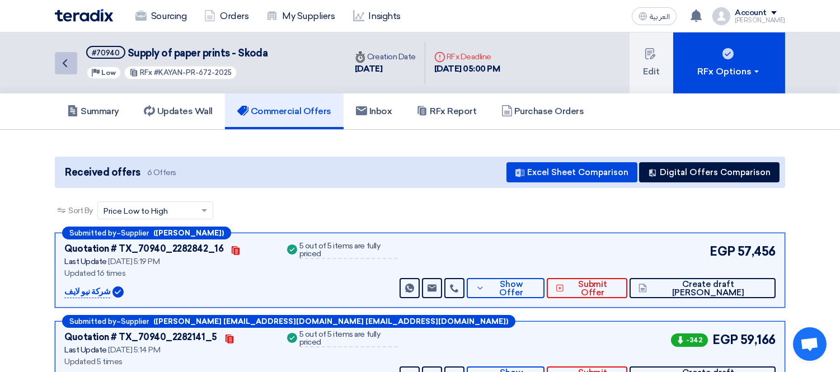
click at [64, 62] on icon "Back" at bounding box center [64, 63] width 13 height 13
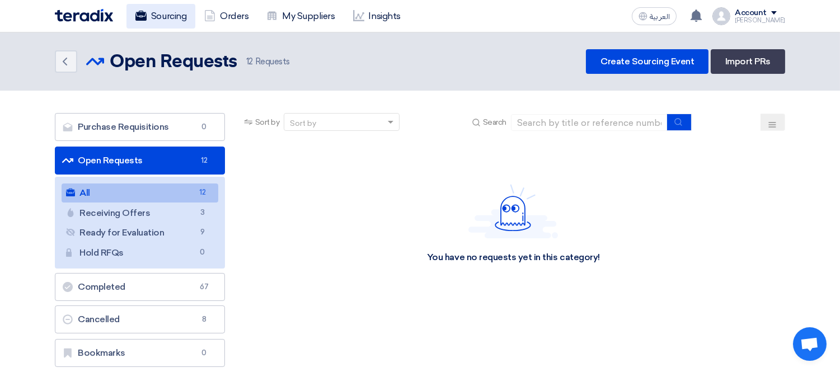
click at [174, 12] on link "Sourcing" at bounding box center [160, 16] width 69 height 25
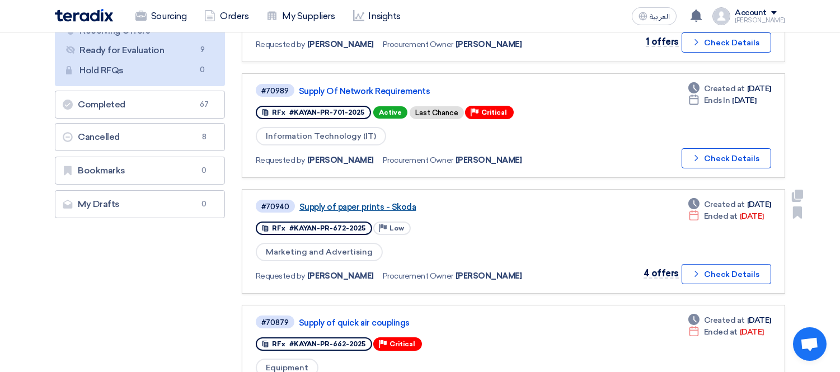
scroll to position [186, 0]
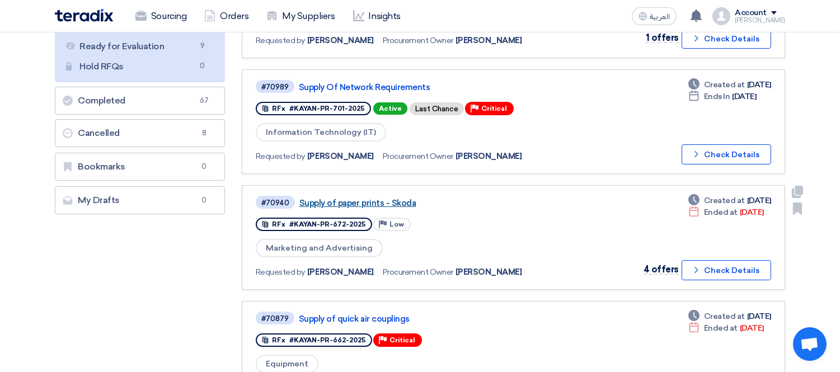
click at [366, 199] on link "Supply of paper prints - Skoda" at bounding box center [439, 203] width 280 height 10
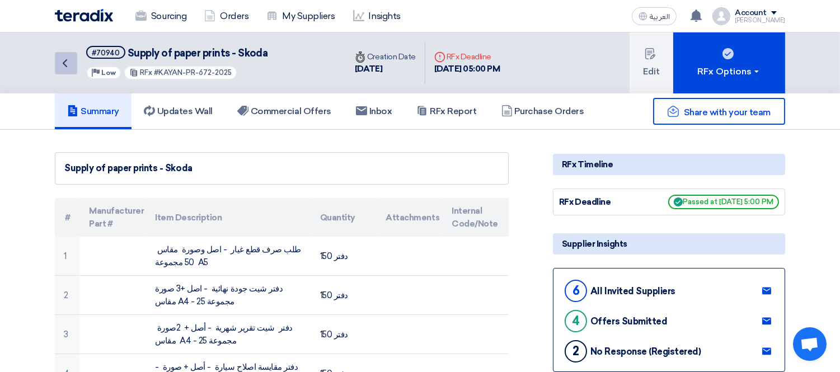
click at [60, 60] on icon "Back" at bounding box center [64, 63] width 13 height 13
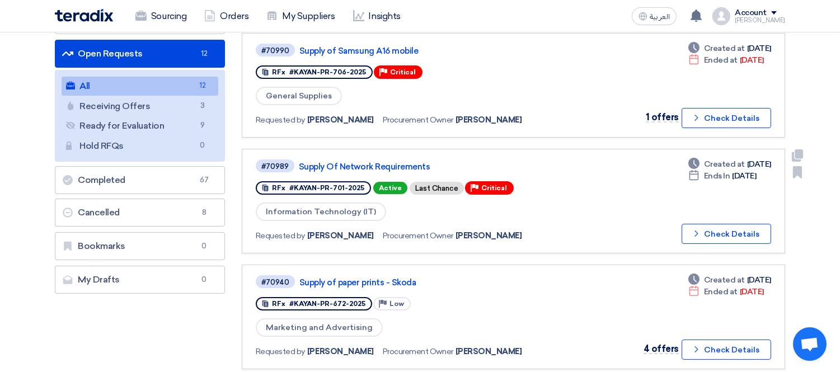
scroll to position [124, 0]
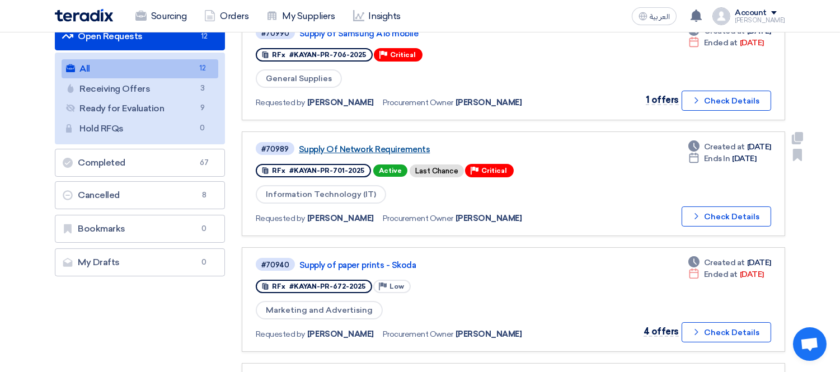
click at [405, 146] on link "Supply Of Network Requirements" at bounding box center [439, 149] width 280 height 10
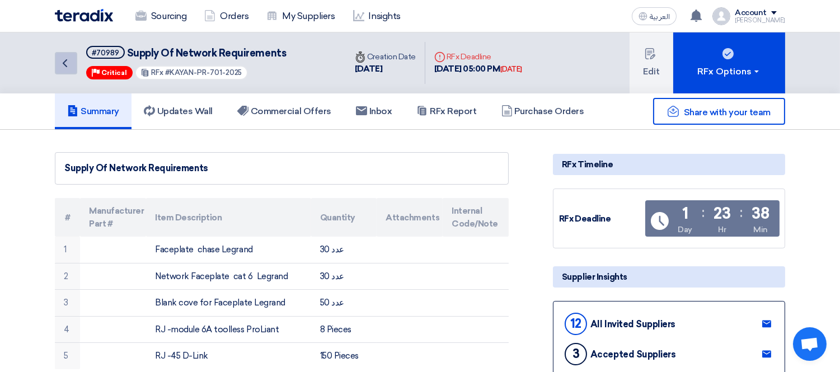
click at [69, 59] on icon "Back" at bounding box center [64, 63] width 13 height 13
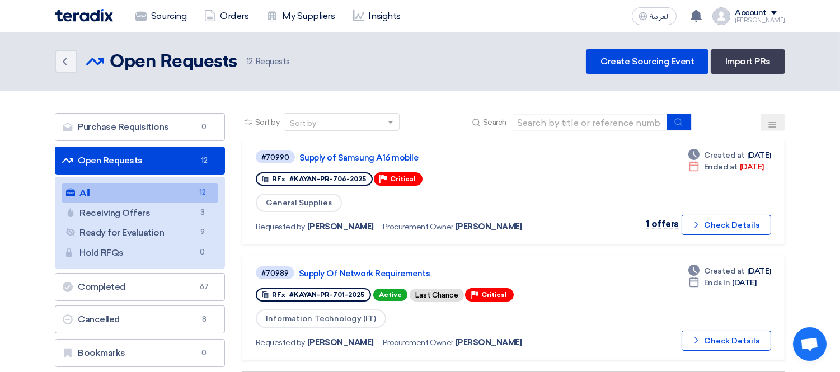
click at [780, 17] on div "[PERSON_NAME]" at bounding box center [760, 20] width 50 height 6
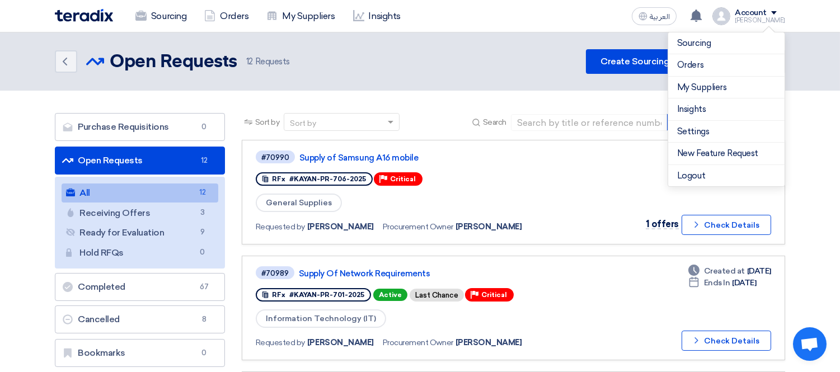
click at [462, 75] on header "Back Open Requests Open Requests 12" at bounding box center [420, 61] width 840 height 58
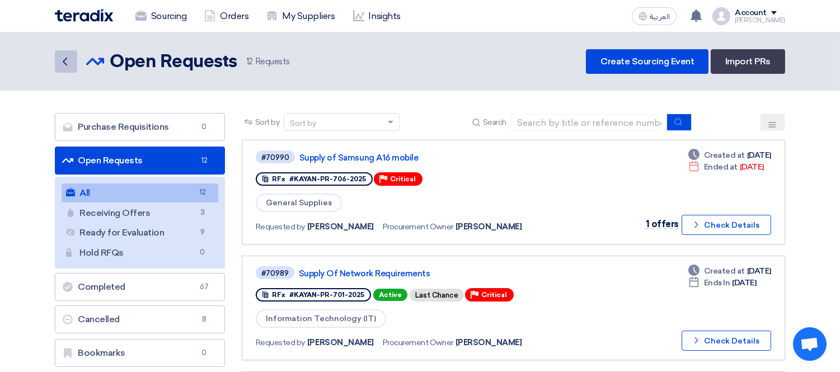
click at [62, 58] on icon "Back" at bounding box center [64, 61] width 13 height 13
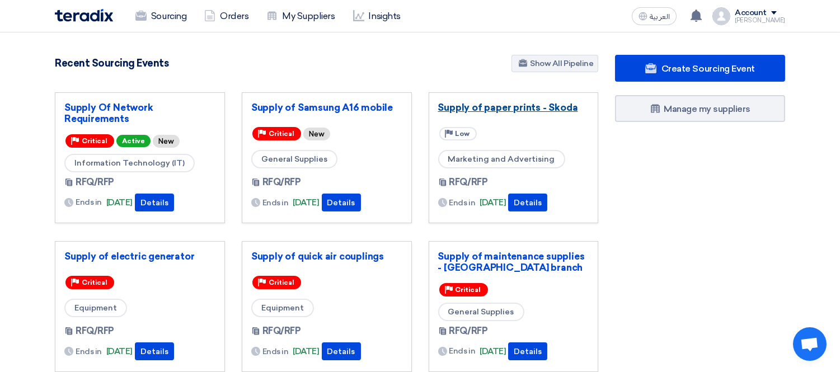
click at [521, 104] on link "Supply of paper prints - Skoda" at bounding box center [513, 107] width 151 height 11
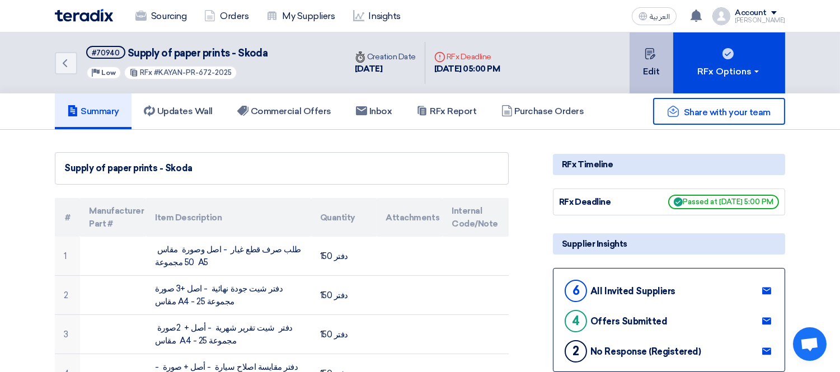
click at [653, 79] on button "Edit" at bounding box center [652, 62] width 44 height 61
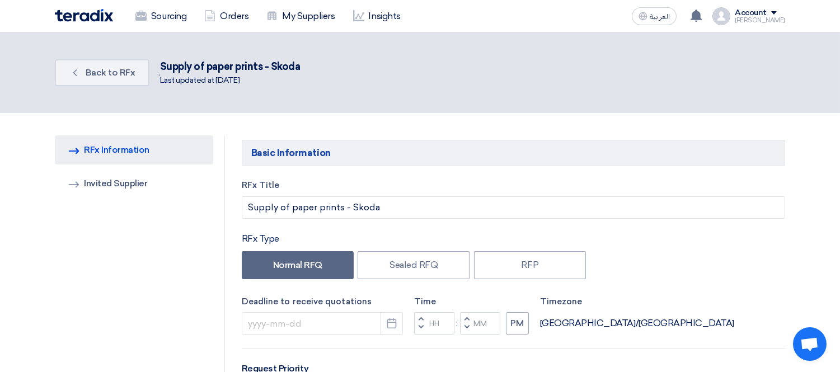
type input "[DATE]"
type input "05"
type input "00"
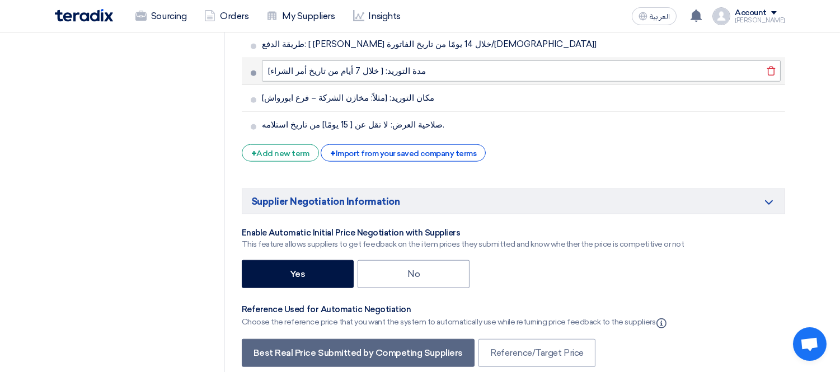
scroll to position [2051, 0]
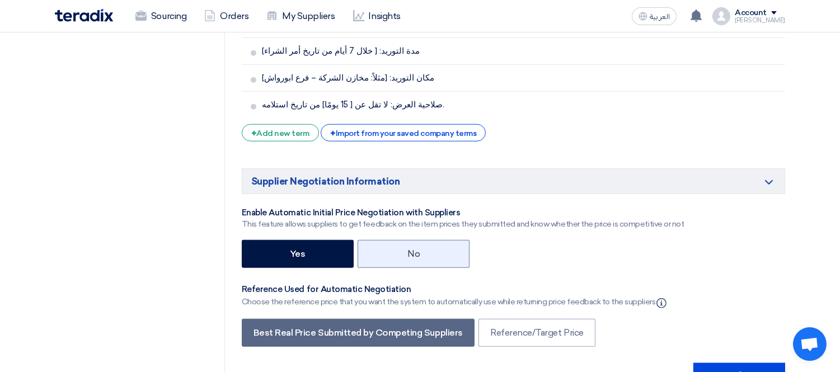
click at [422, 240] on label "No" at bounding box center [414, 254] width 112 height 28
click at [415, 250] on input "No" at bounding box center [410, 253] width 7 height 7
radio input "true"
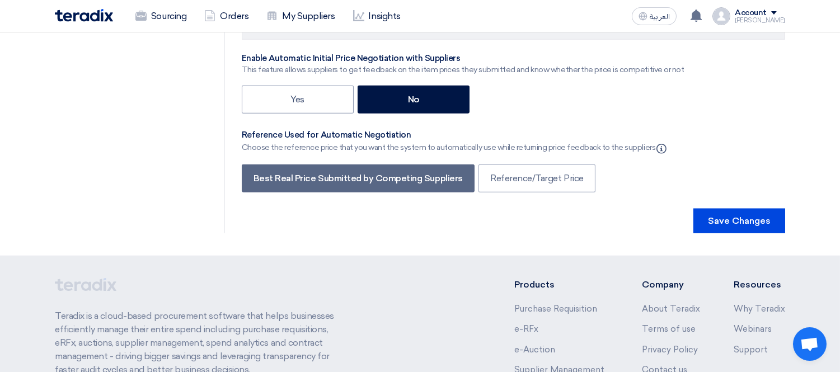
scroll to position [2238, 0]
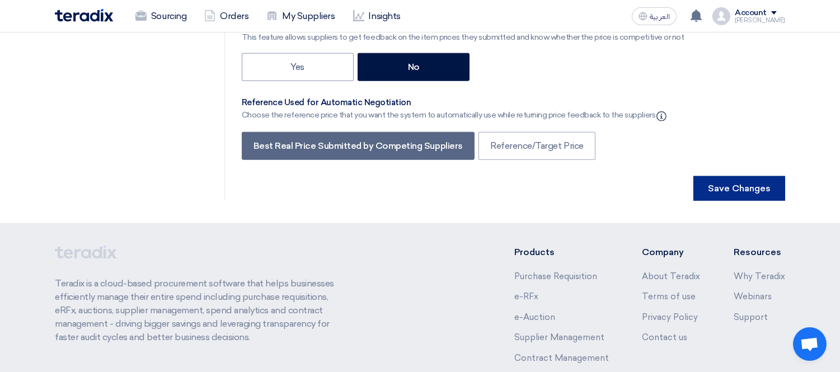
click at [733, 176] on button "Save Changes" at bounding box center [739, 188] width 92 height 25
click at [734, 176] on button "Save Changes" at bounding box center [739, 188] width 92 height 25
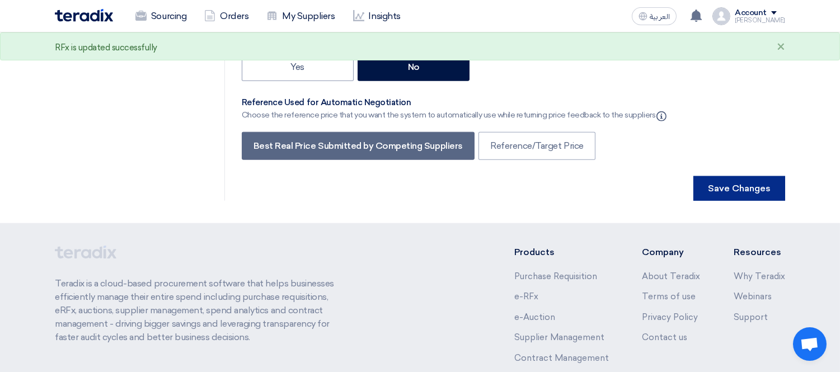
scroll to position [0, 0]
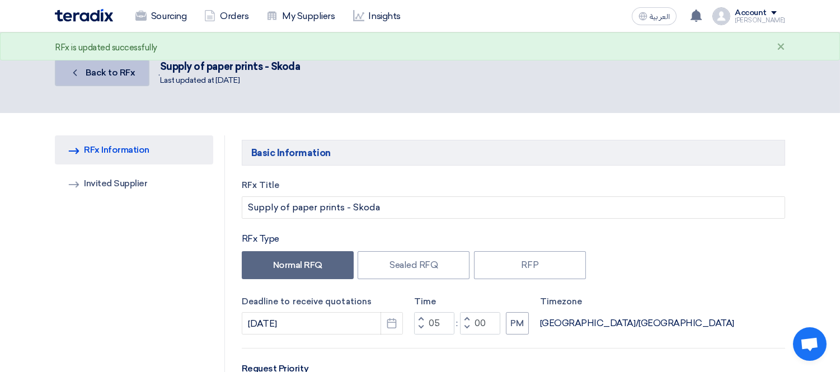
click at [82, 74] on link "Back Back to RFx" at bounding box center [102, 72] width 95 height 27
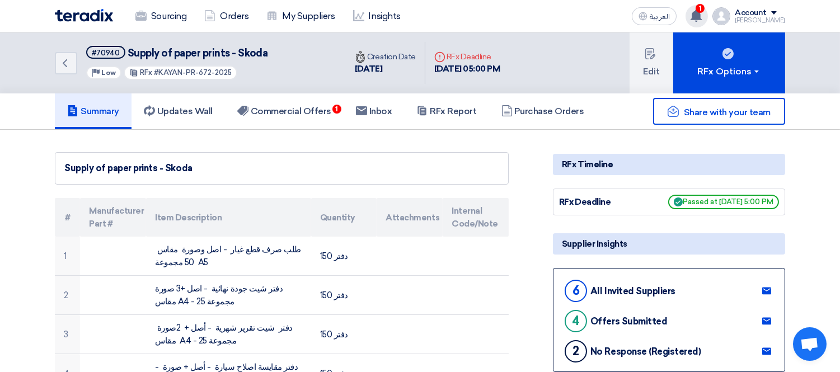
click at [702, 13] on use at bounding box center [696, 16] width 11 height 12
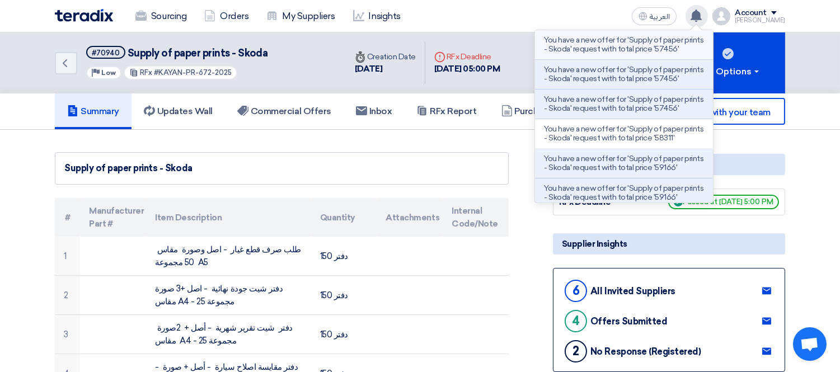
click at [669, 48] on p "You have a new offer for 'Supply of paper prints - Skoda' request with total pr…" at bounding box center [624, 45] width 160 height 18
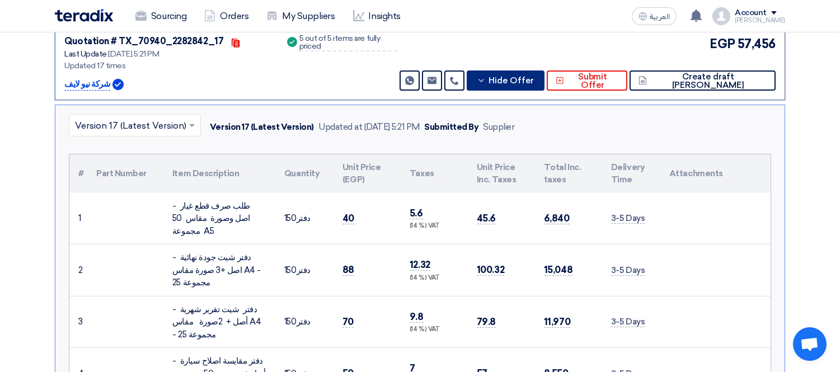
scroll to position [231, 0]
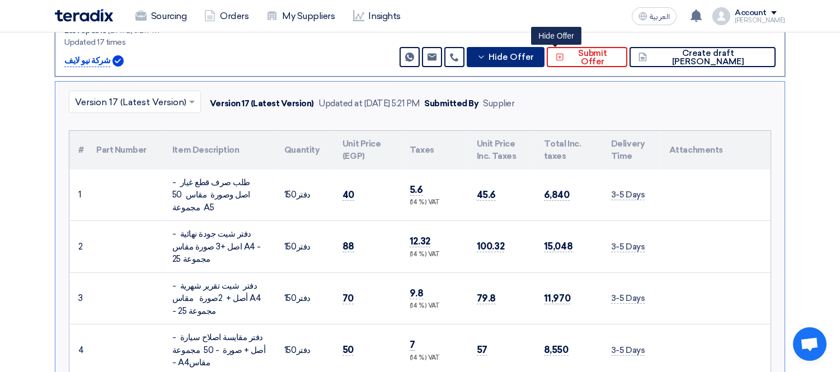
click at [534, 58] on span "Hide Offer" at bounding box center [511, 57] width 45 height 8
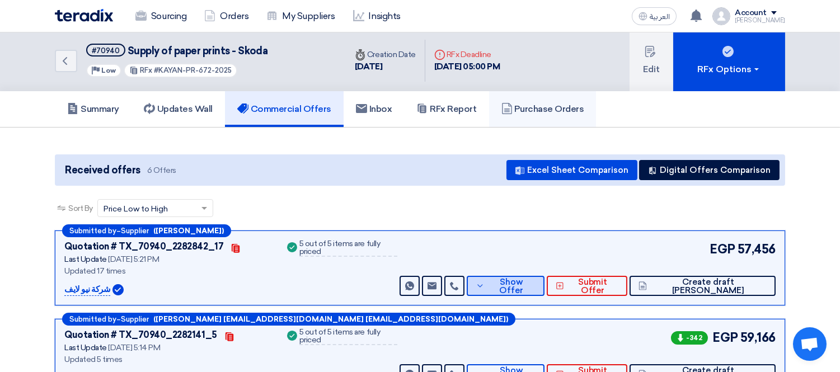
scroll to position [0, 0]
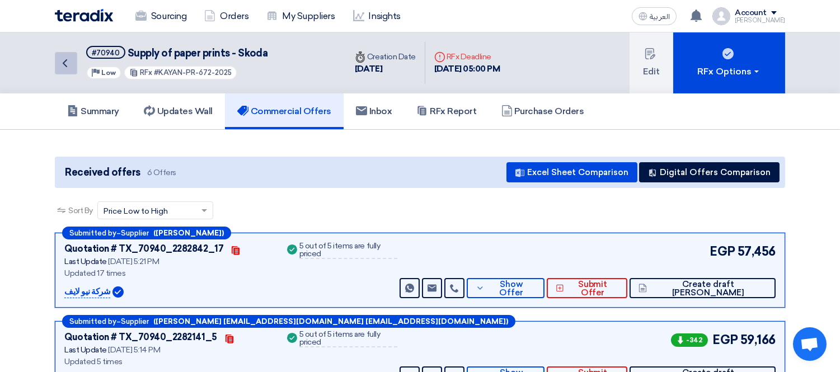
click at [65, 60] on icon "Back" at bounding box center [64, 63] width 13 height 13
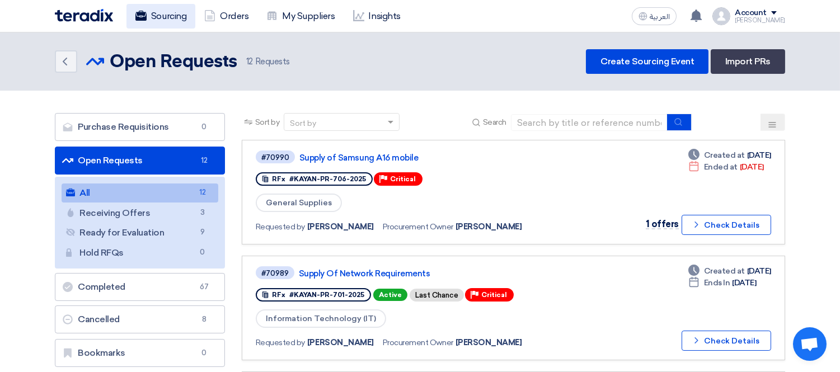
click at [147, 15] on link "Sourcing" at bounding box center [160, 16] width 69 height 25
